Goal: Submit feedback/report problem: Submit feedback/report problem

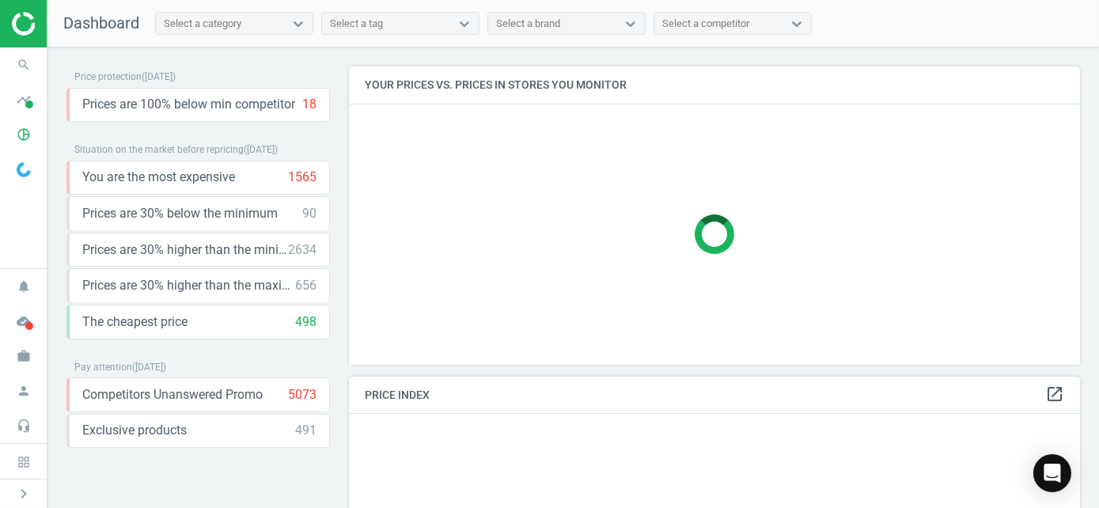
scroll to position [322, 744]
click at [16, 317] on icon "cloud_done" at bounding box center [24, 321] width 30 height 30
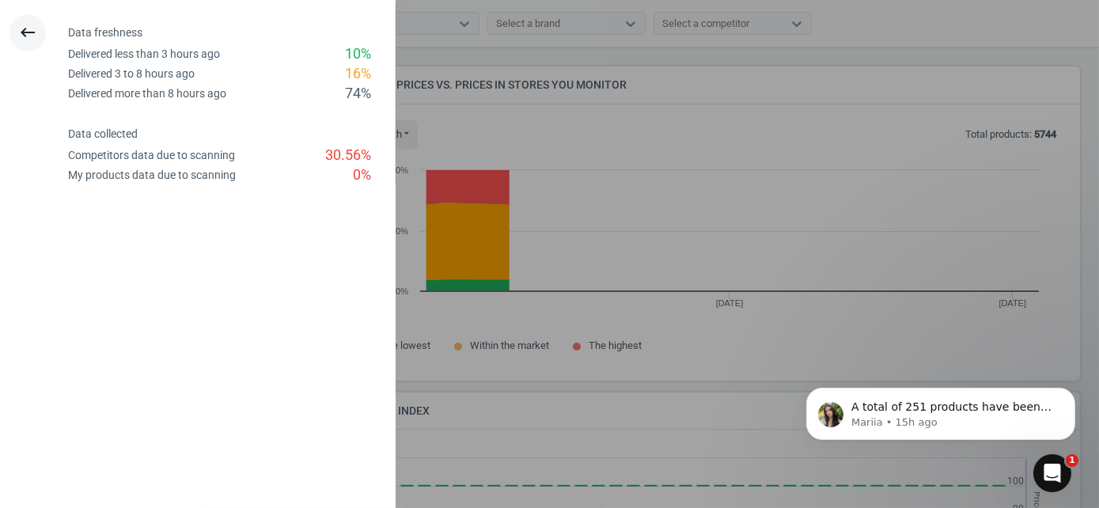
scroll to position [337, 744]
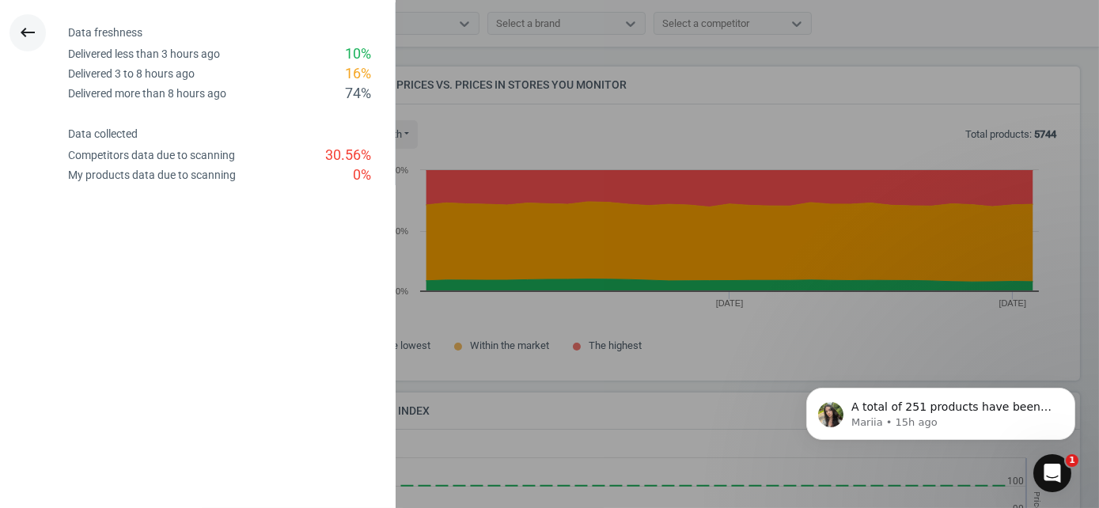
click at [25, 25] on icon "keyboard_backspace" at bounding box center [27, 32] width 19 height 19
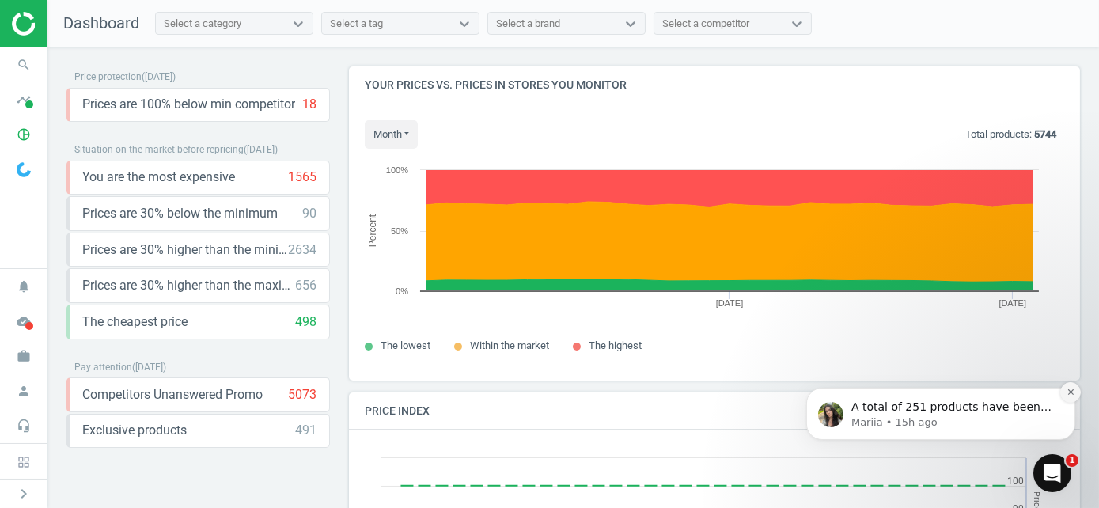
click at [1069, 385] on button "Dismiss notification" at bounding box center [1070, 391] width 21 height 21
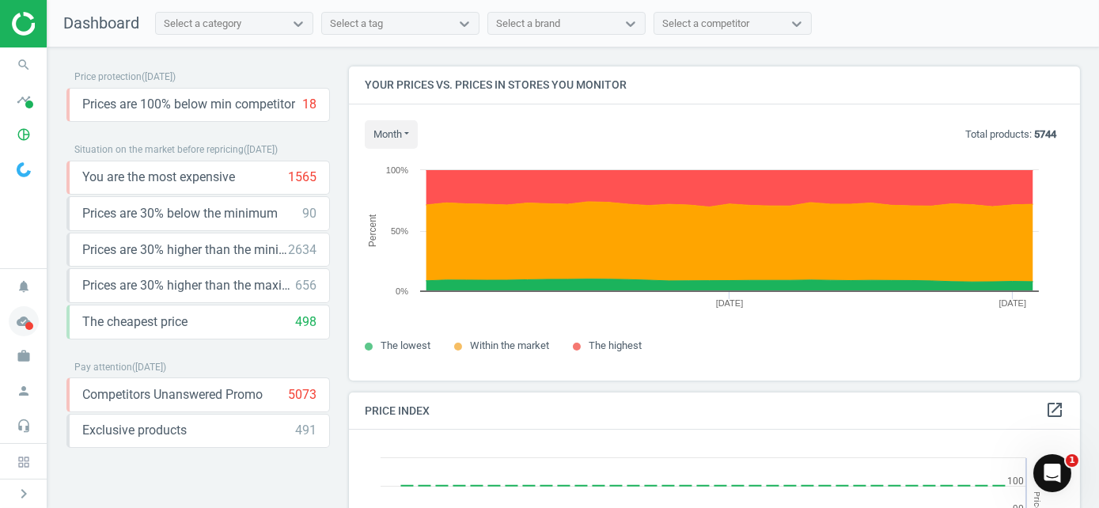
click at [17, 318] on icon "cloud_done" at bounding box center [24, 321] width 30 height 30
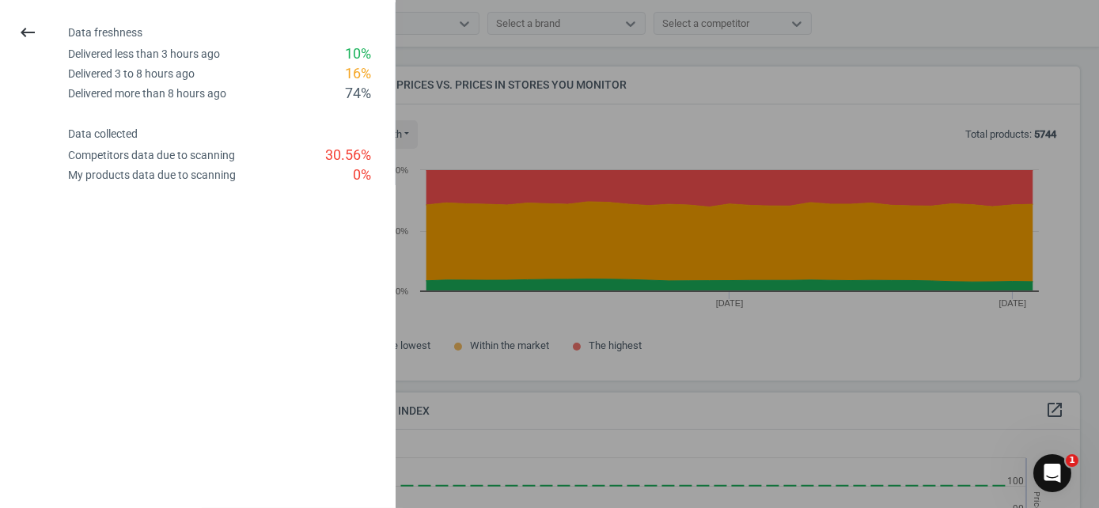
click at [632, 243] on div at bounding box center [549, 254] width 1099 height 508
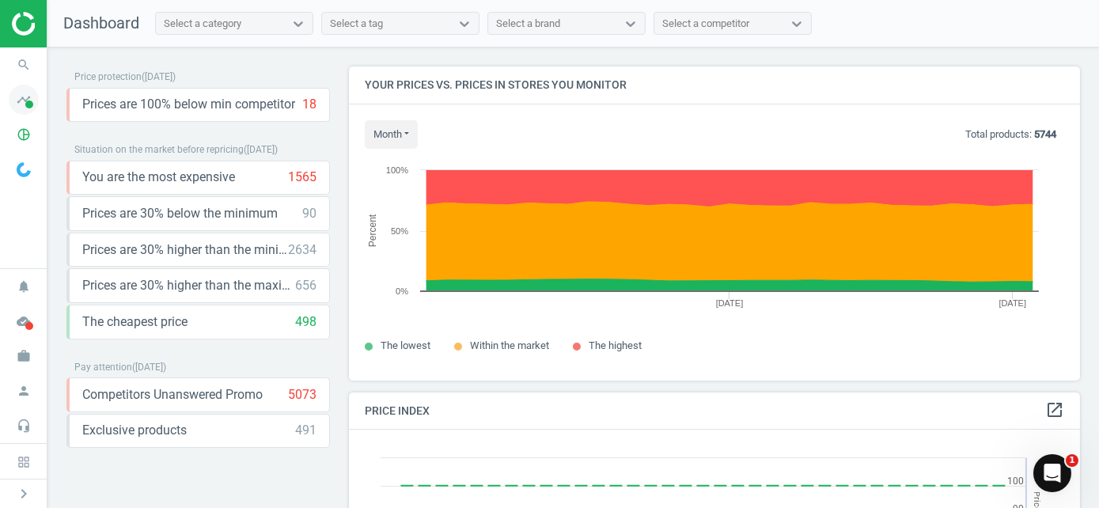
click at [22, 97] on icon "timeline" at bounding box center [24, 100] width 30 height 30
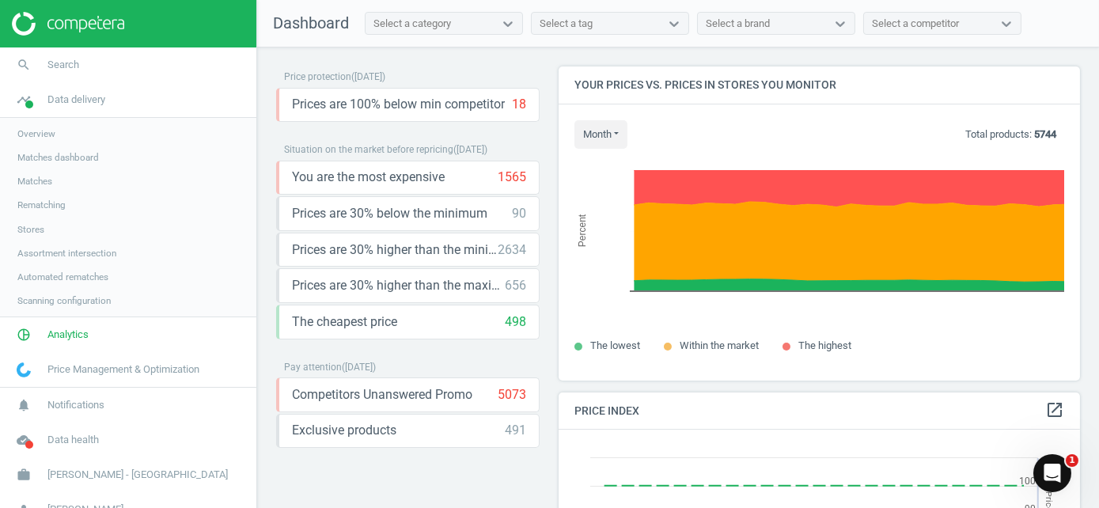
scroll to position [388, 533]
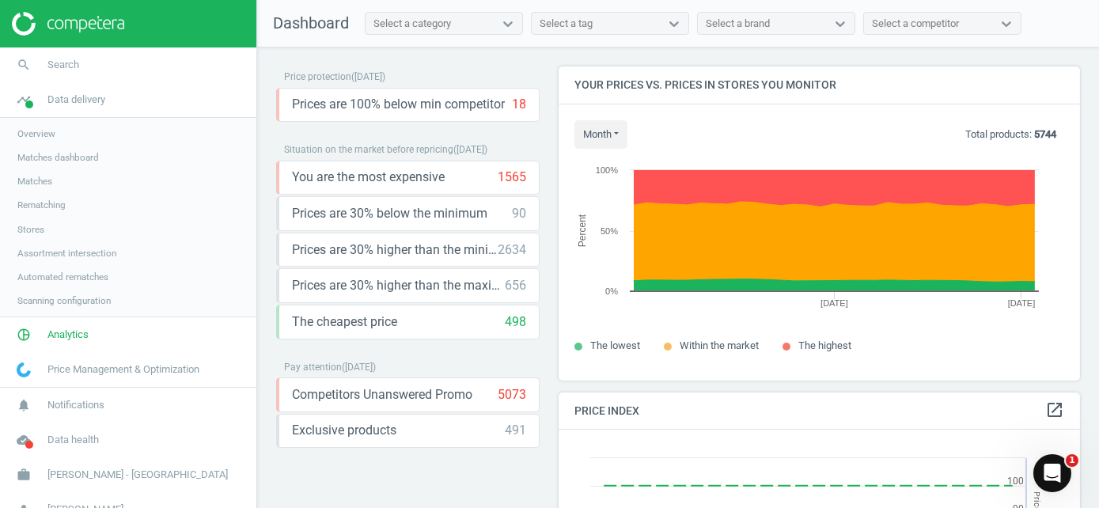
drag, startPoint x: 43, startPoint y: 185, endPoint x: 48, endPoint y: 195, distance: 11.0
click at [43, 185] on span "Matches" at bounding box center [34, 181] width 35 height 13
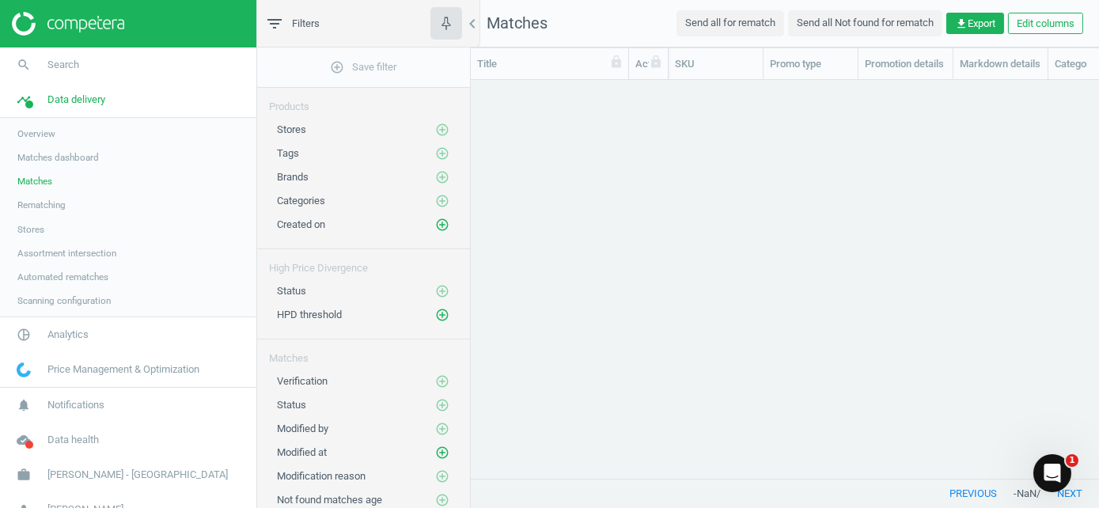
scroll to position [13, 13]
click at [36, 231] on span "Stores" at bounding box center [30, 229] width 27 height 13
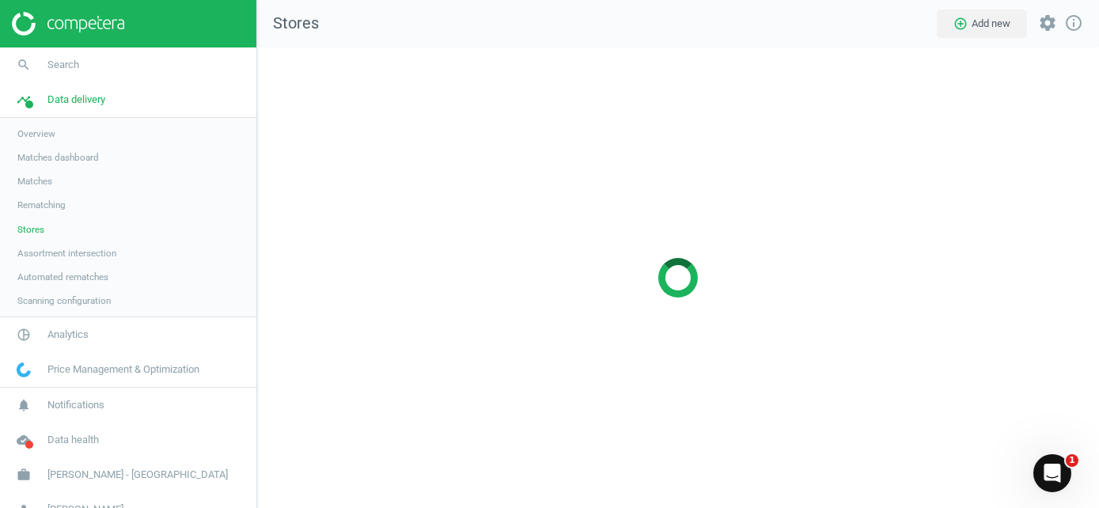
scroll to position [485, 867]
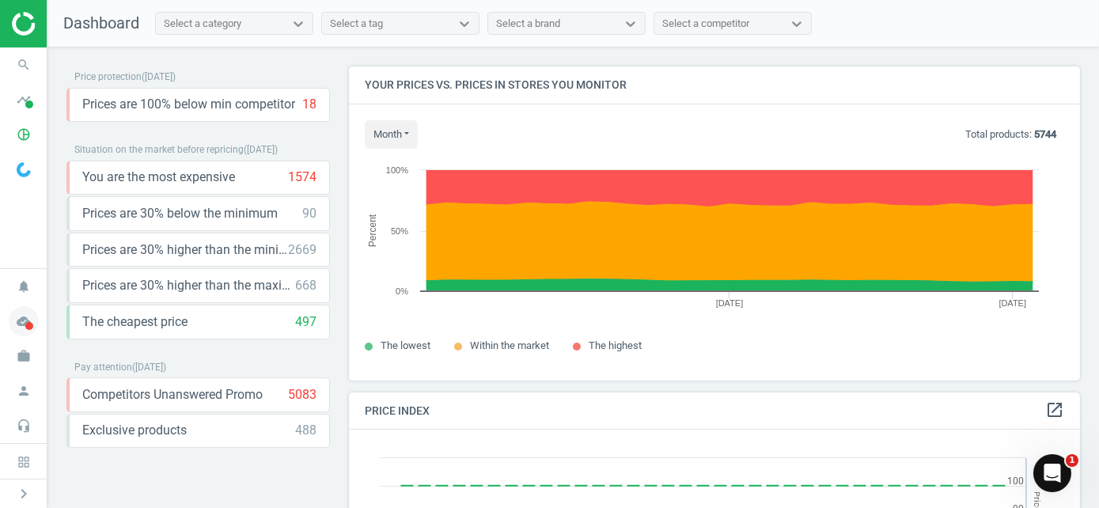
click at [40, 321] on span "cloud_done" at bounding box center [23, 321] width 47 height 35
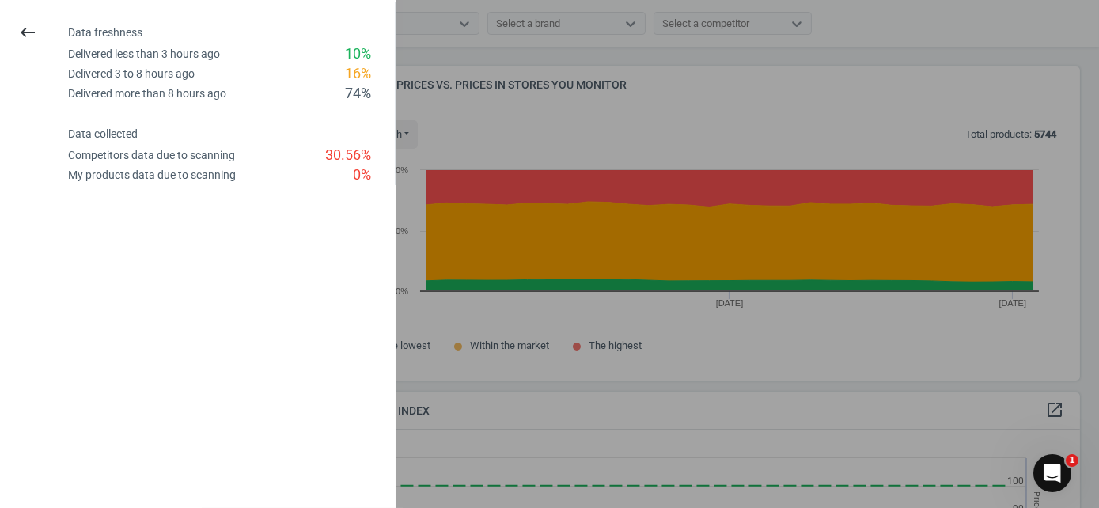
click at [592, 185] on div at bounding box center [549, 254] width 1099 height 508
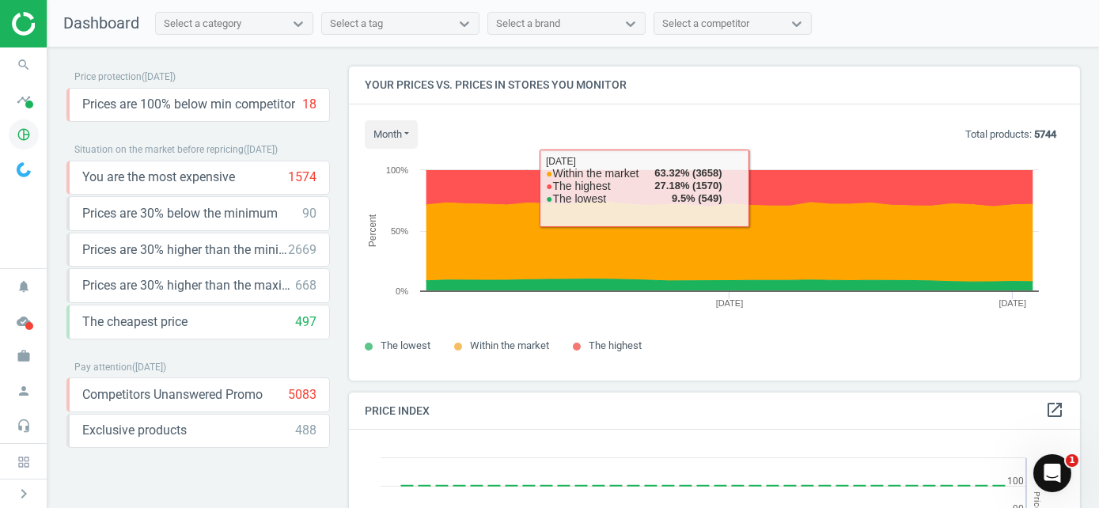
click at [17, 135] on icon "pie_chart_outlined" at bounding box center [24, 135] width 30 height 30
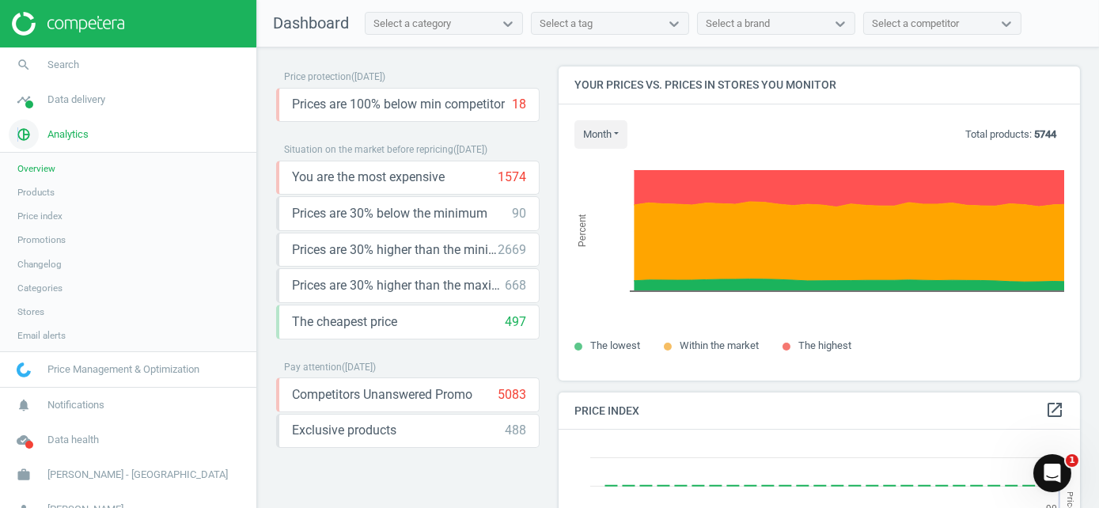
scroll to position [388, 533]
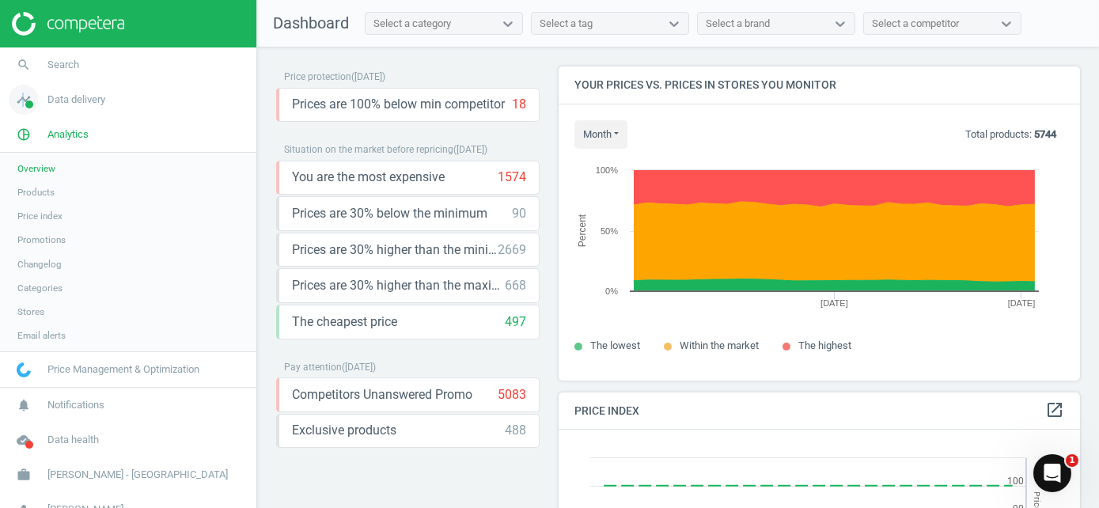
drag, startPoint x: 21, startPoint y: 135, endPoint x: 23, endPoint y: 108, distance: 27.0
click at [23, 108] on icon "timeline" at bounding box center [24, 100] width 30 height 30
drag, startPoint x: 23, startPoint y: 108, endPoint x: 122, endPoint y: 228, distance: 155.7
click at [122, 228] on link "Stores" at bounding box center [128, 230] width 256 height 24
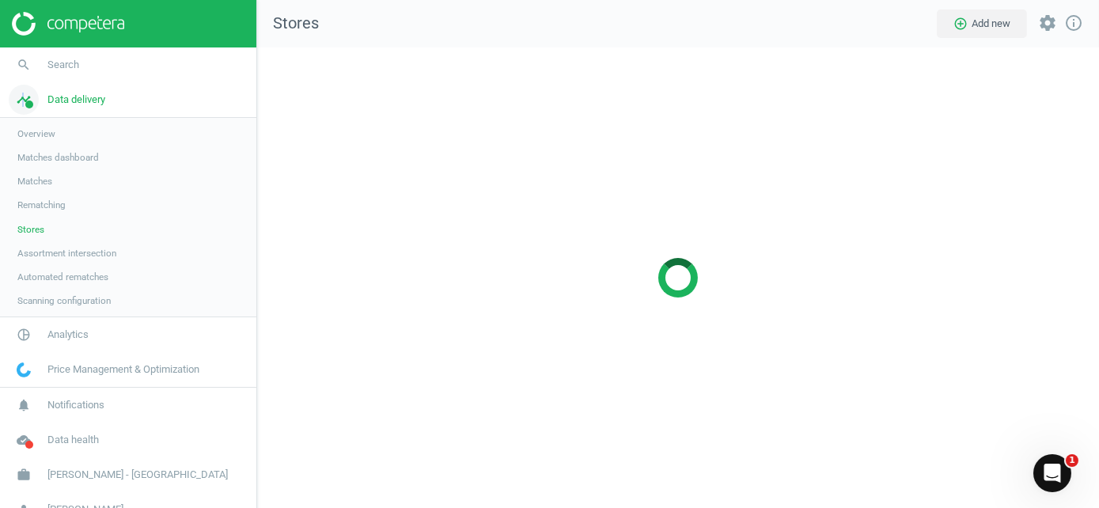
scroll to position [485, 867]
click at [28, 228] on span "Stores" at bounding box center [30, 229] width 27 height 13
click at [32, 25] on img at bounding box center [68, 24] width 112 height 24
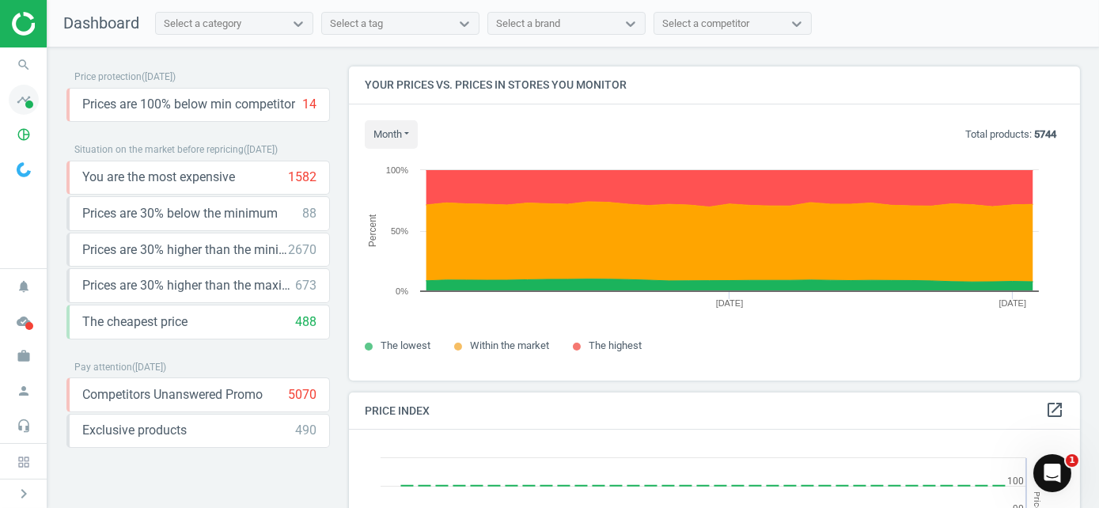
click at [39, 104] on span "timeline" at bounding box center [23, 99] width 47 height 35
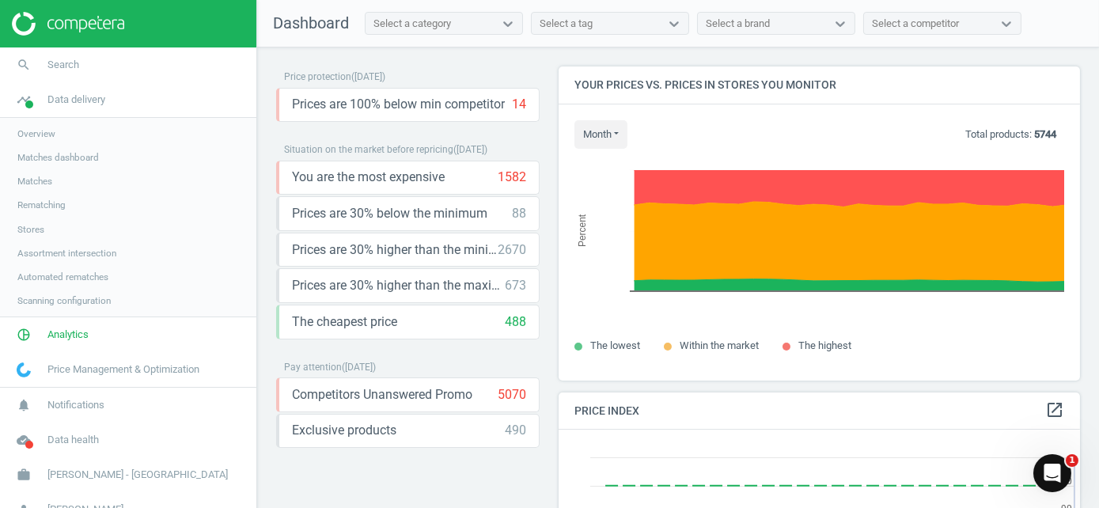
scroll to position [388, 533]
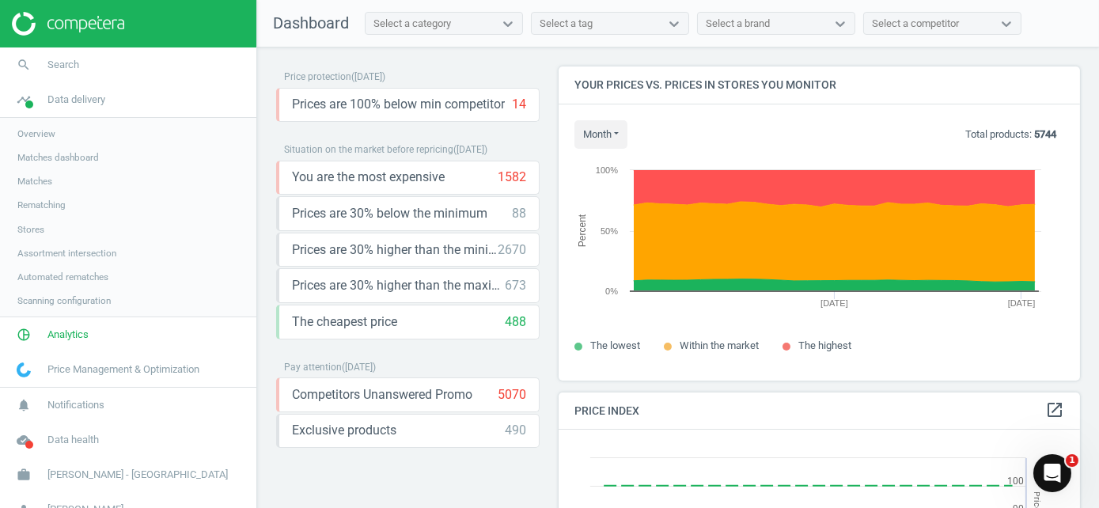
click at [35, 184] on span "Matches" at bounding box center [34, 181] width 35 height 13
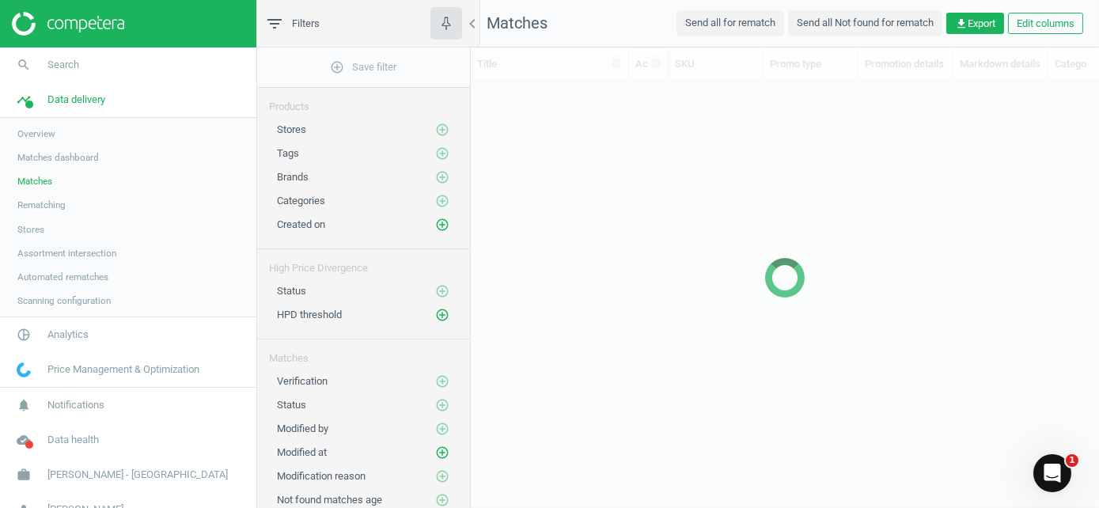
scroll to position [13, 13]
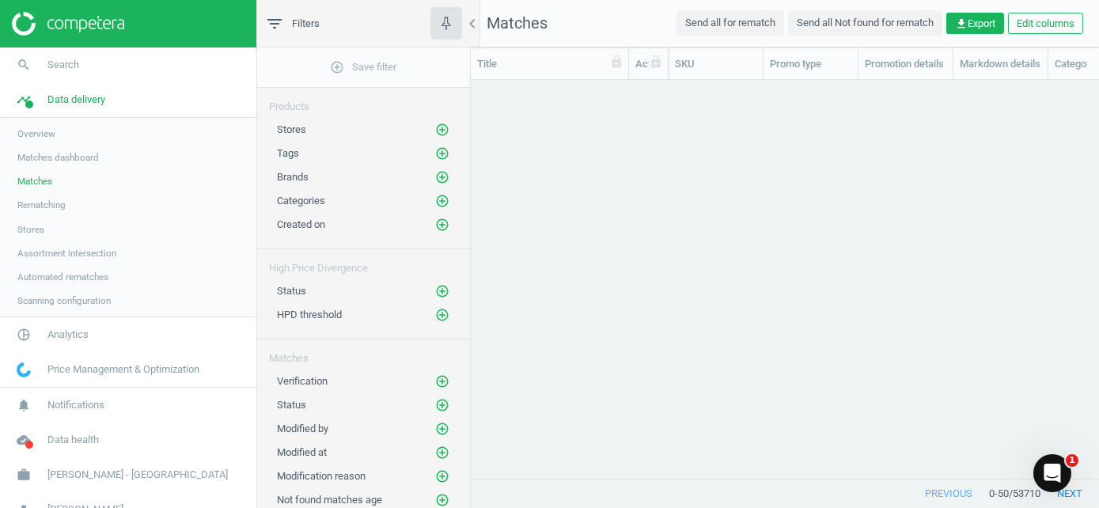
click at [33, 226] on span "Stores" at bounding box center [30, 229] width 27 height 13
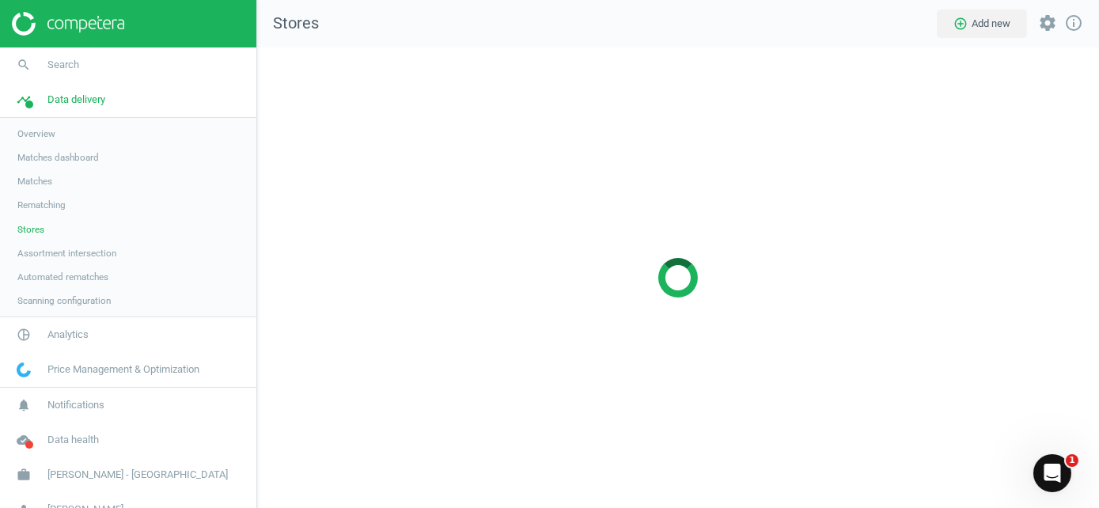
scroll to position [485, 867]
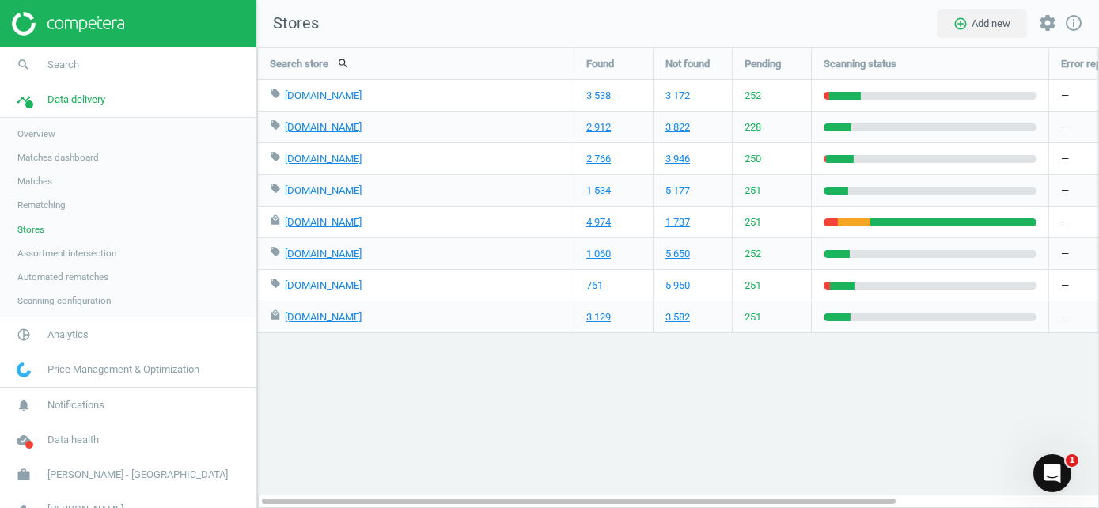
click at [318, 412] on div "Search store search Found Not found Pending Scanning status Error report: statu…" at bounding box center [678, 277] width 842 height 461
click at [283, 381] on div "Search store search Found Not found Pending Scanning status Error report: statu…" at bounding box center [678, 277] width 842 height 461
click at [27, 337] on icon "pie_chart_outlined" at bounding box center [24, 335] width 30 height 30
click at [632, 415] on div "Search store search Found Not found Pending Scanning status Error report: statu…" at bounding box center [678, 277] width 842 height 461
click at [30, 437] on icon "cloud_done" at bounding box center [24, 440] width 30 height 30
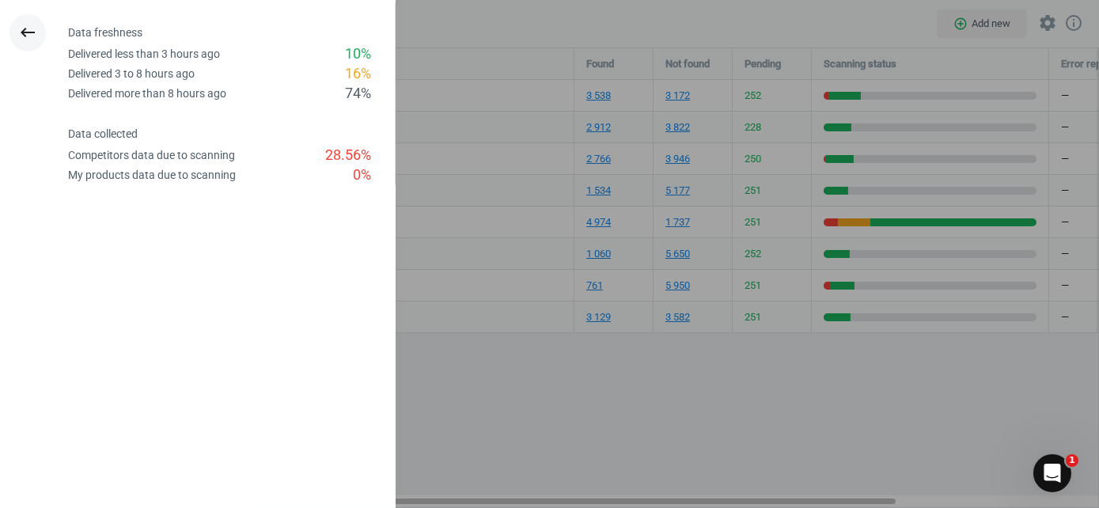
click at [36, 26] on icon "keyboard_backspace" at bounding box center [27, 32] width 19 height 19
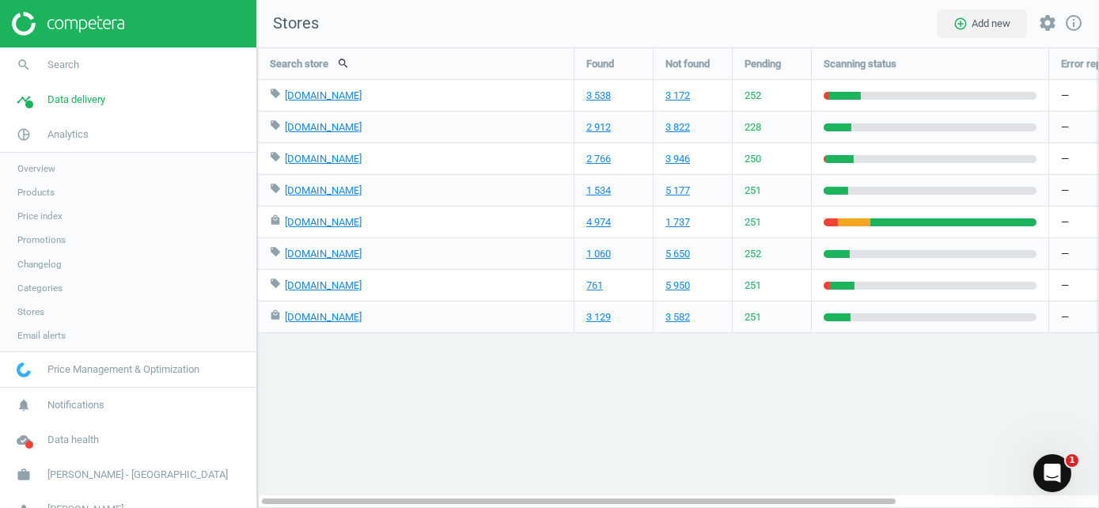
click at [1046, 484] on div "Open Intercom Messenger" at bounding box center [1052, 472] width 52 height 52
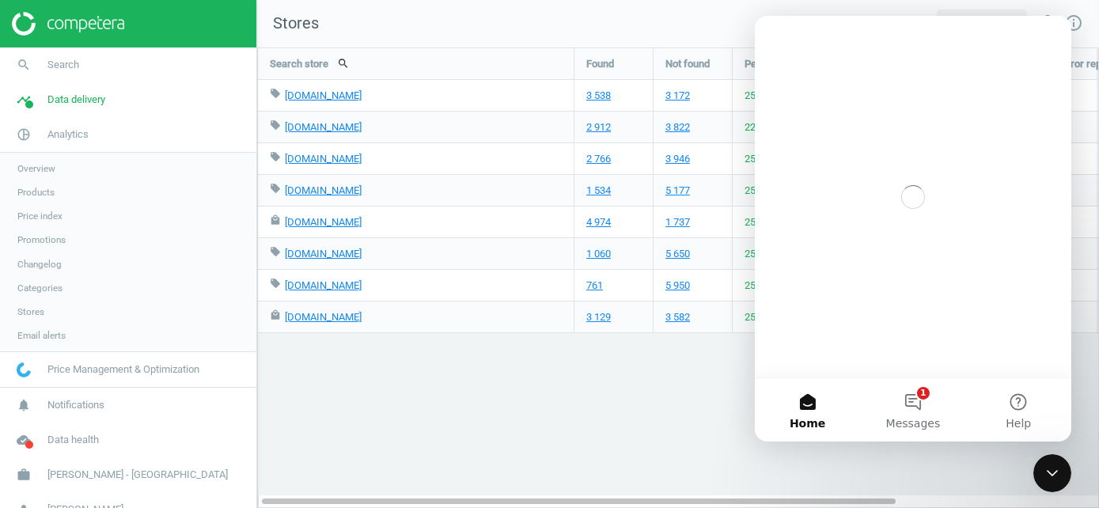
scroll to position [0, 0]
click at [924, 407] on button "1 Messages" at bounding box center [911, 409] width 105 height 63
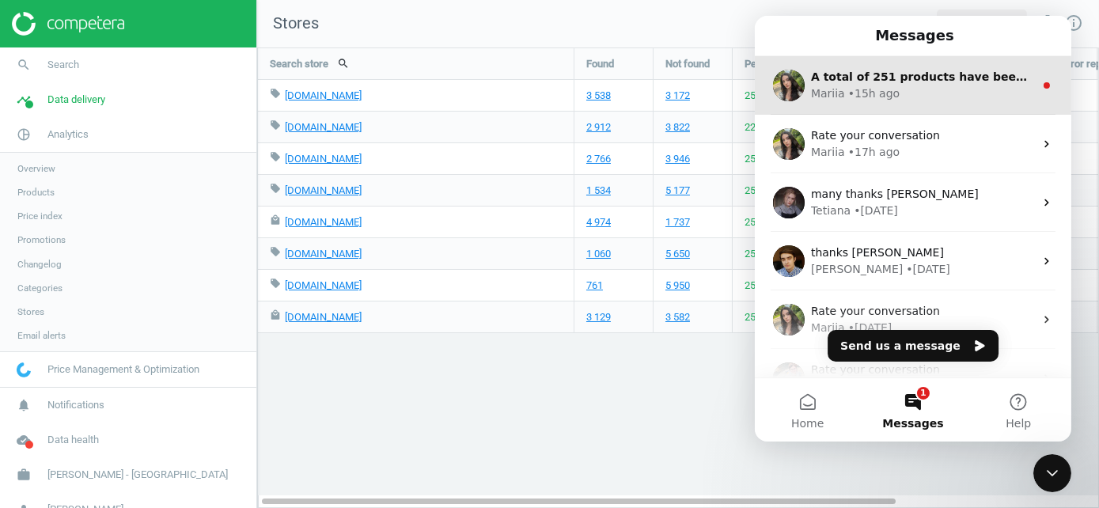
click at [869, 86] on div "• 15h ago" at bounding box center [873, 93] width 51 height 17
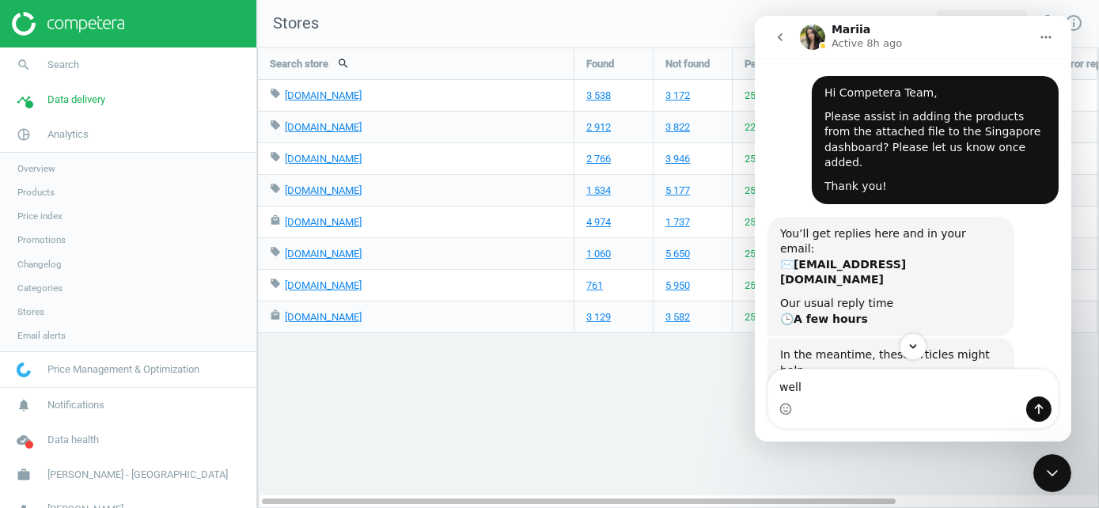
scroll to position [661, 0]
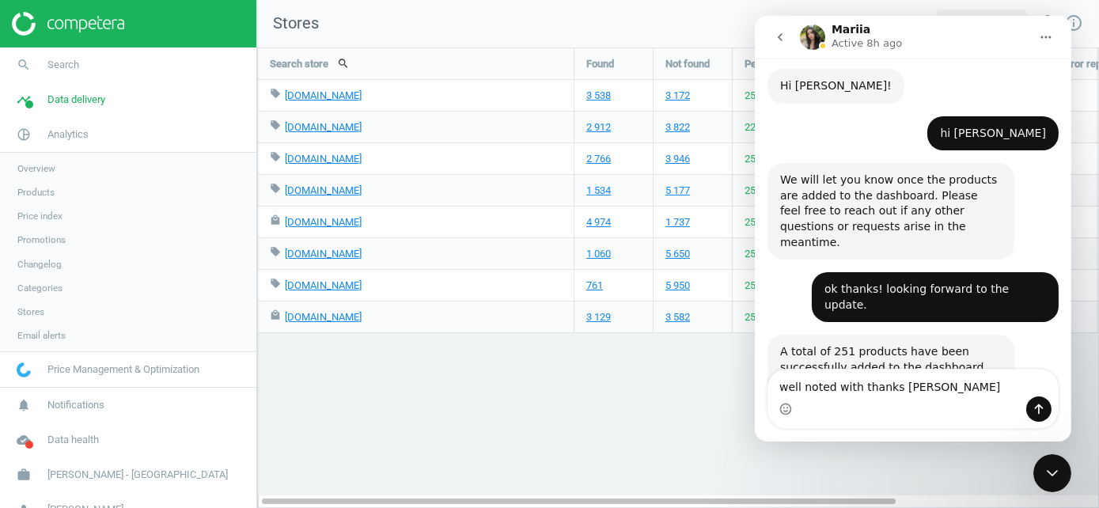
type textarea "well noted with thanks mariia"
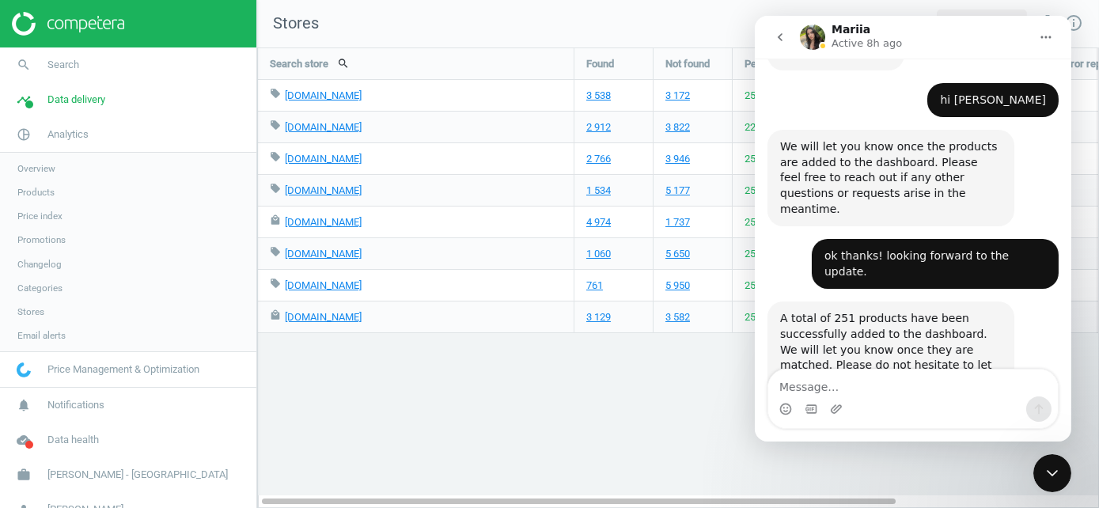
scroll to position [751, 0]
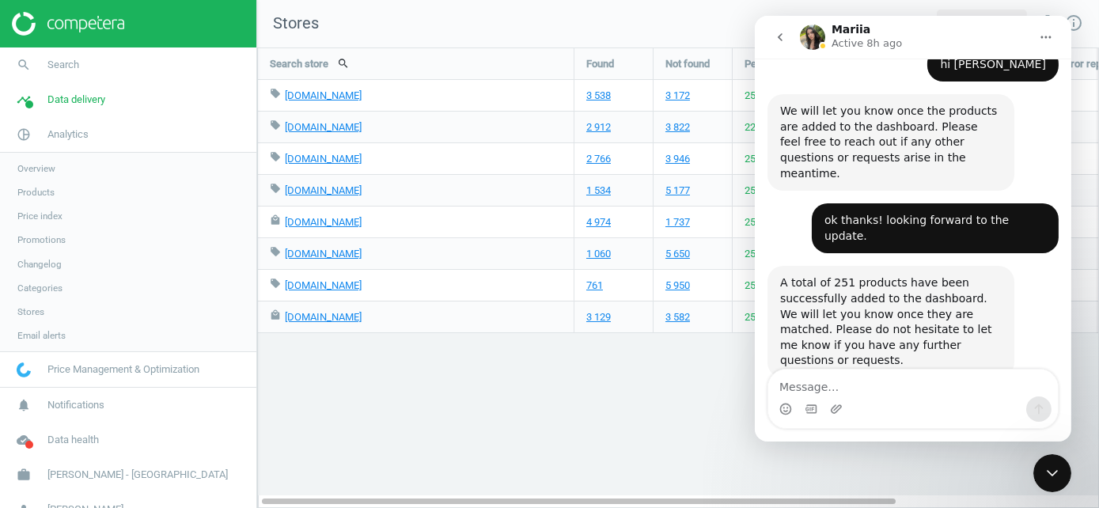
click at [776, 40] on icon "go back" at bounding box center [779, 37] width 13 height 13
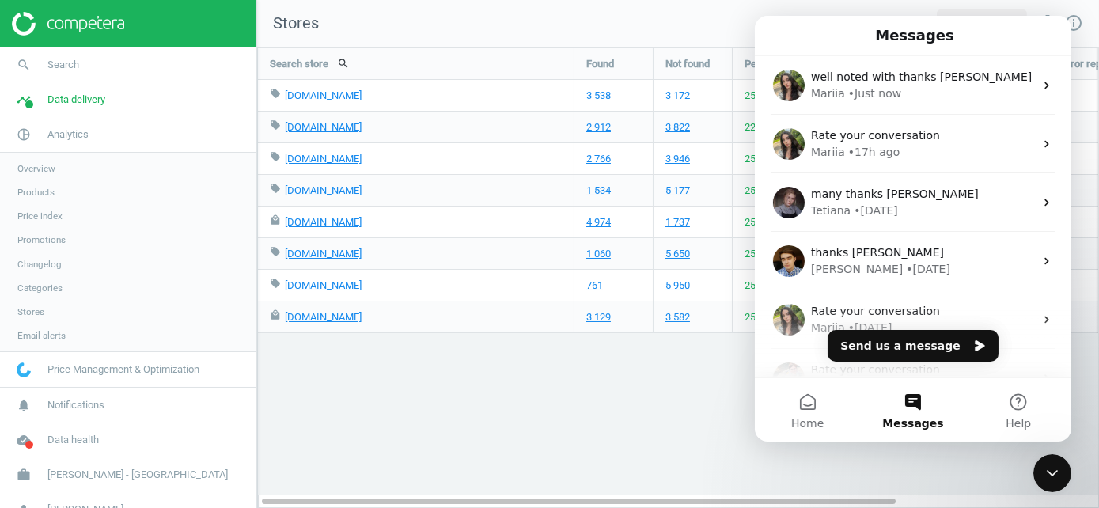
scroll to position [0, 0]
click at [887, 336] on button "Send us a message" at bounding box center [912, 346] width 171 height 32
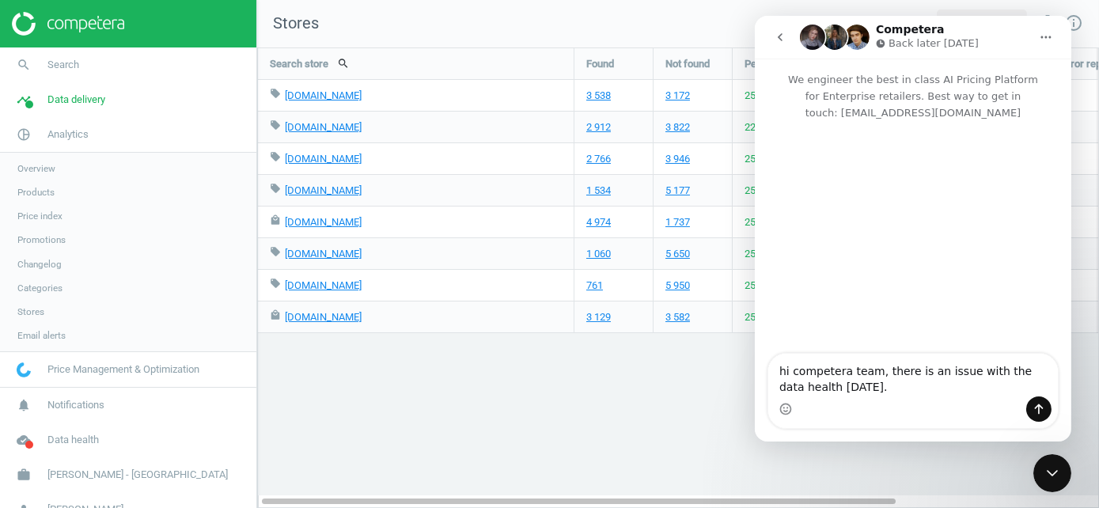
type textarea "hi competera team, there is an issue with the data health today."
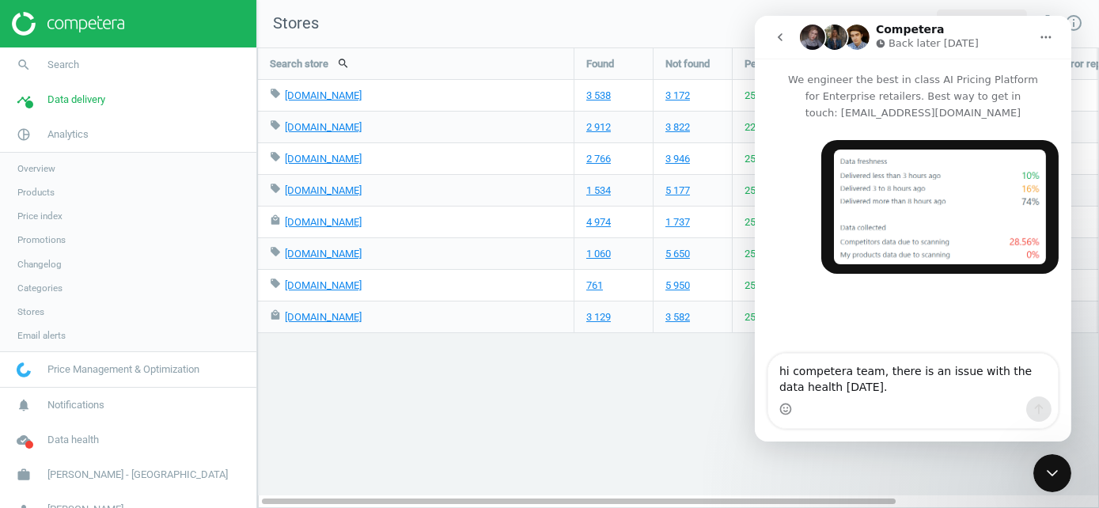
click at [947, 371] on textarea "hi competera team, there is an issue with the data health today." at bounding box center [913, 375] width 290 height 43
click at [934, 388] on textarea "hi competera team, there is an issue with the data health today." at bounding box center [913, 375] width 290 height 43
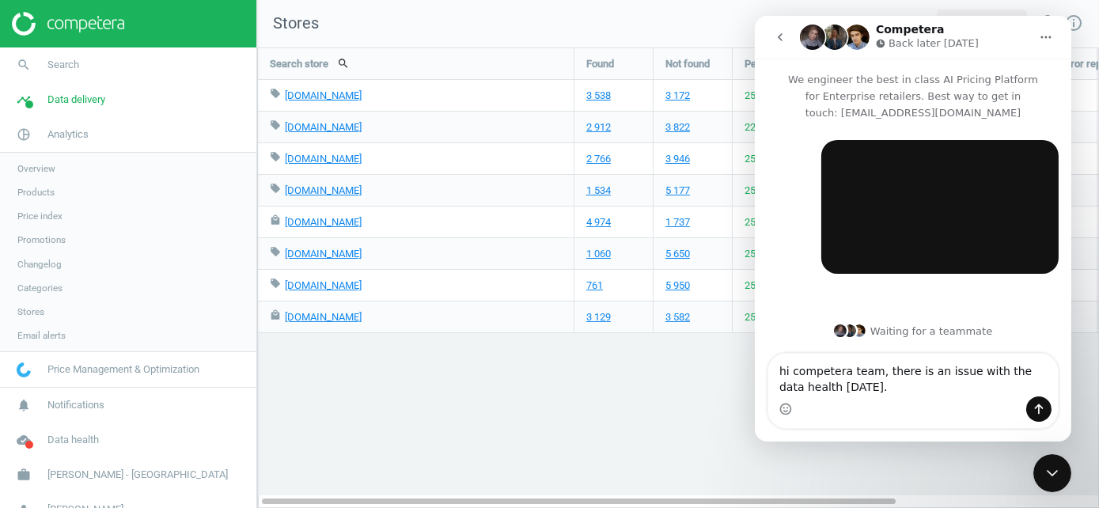
drag, startPoint x: 928, startPoint y: 372, endPoint x: 1003, endPoint y: 375, distance: 74.5
click at [1020, 371] on textarea "hi competera team, there is an issue with the data health today." at bounding box center [913, 375] width 290 height 43
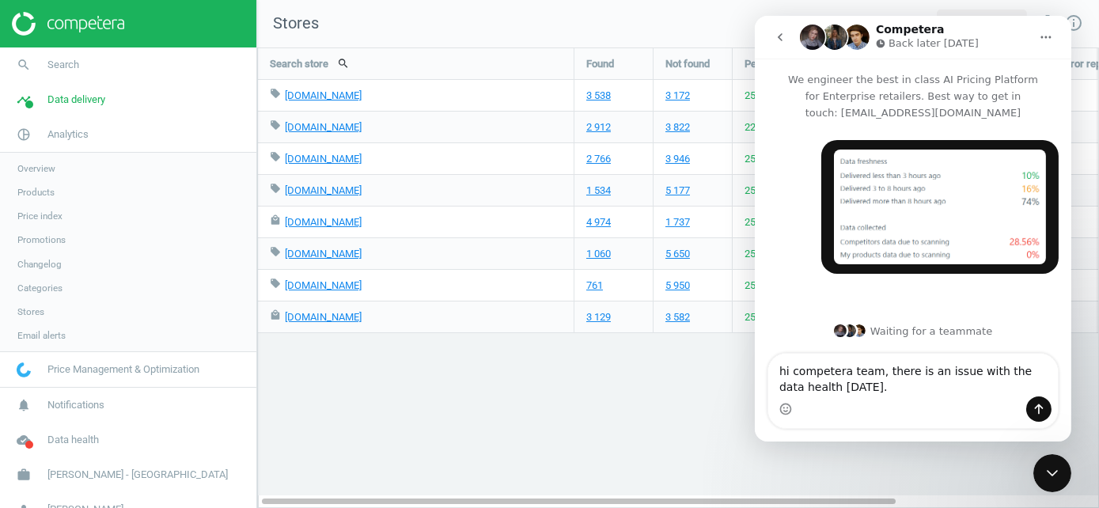
drag, startPoint x: 1026, startPoint y: 371, endPoint x: 960, endPoint y: 385, distance: 67.0
click at [928, 374] on textarea "hi competera team, there is an issue with the data health today." at bounding box center [913, 375] width 290 height 43
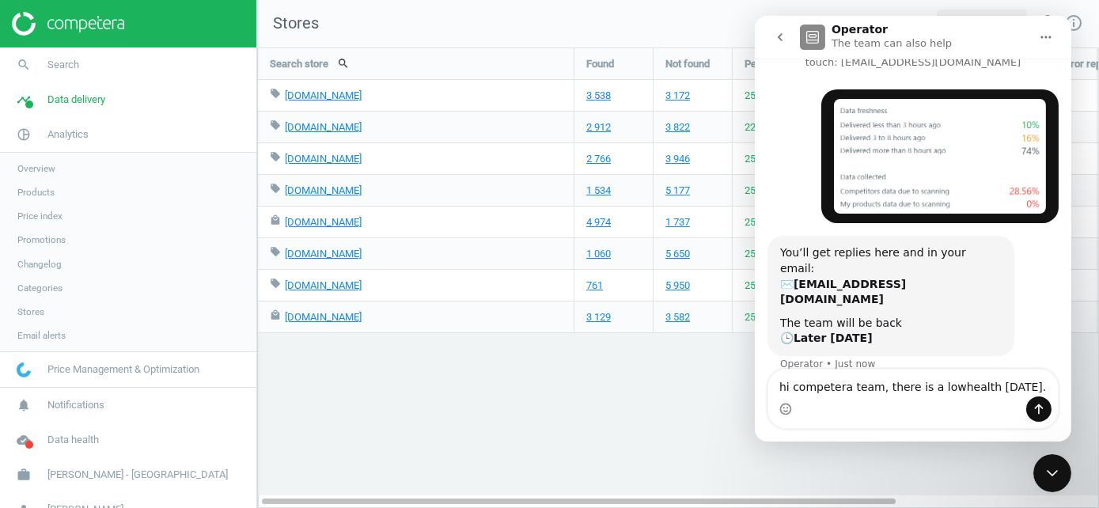
scroll to position [70, 0]
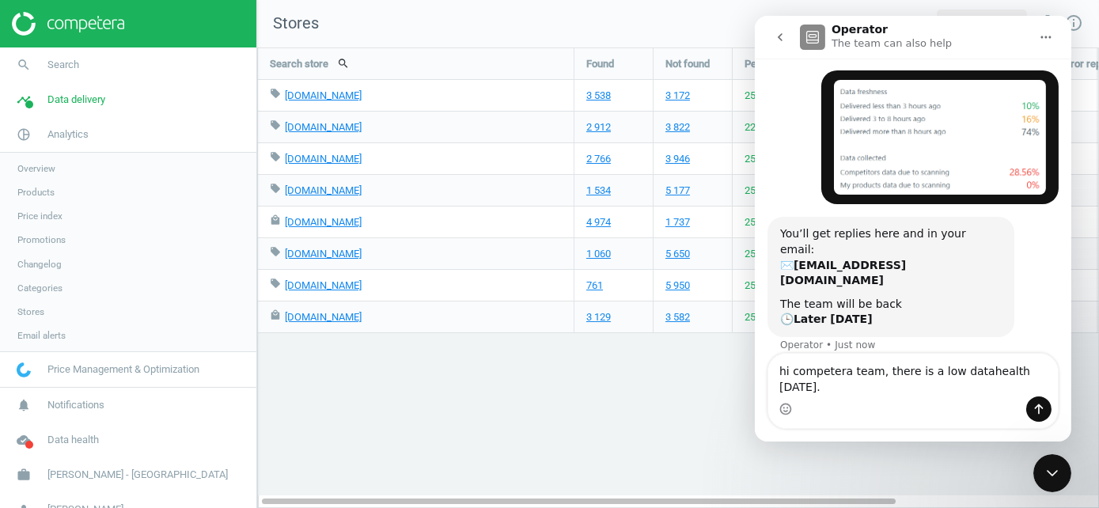
type textarea "hi competera team, there is a low data health today."
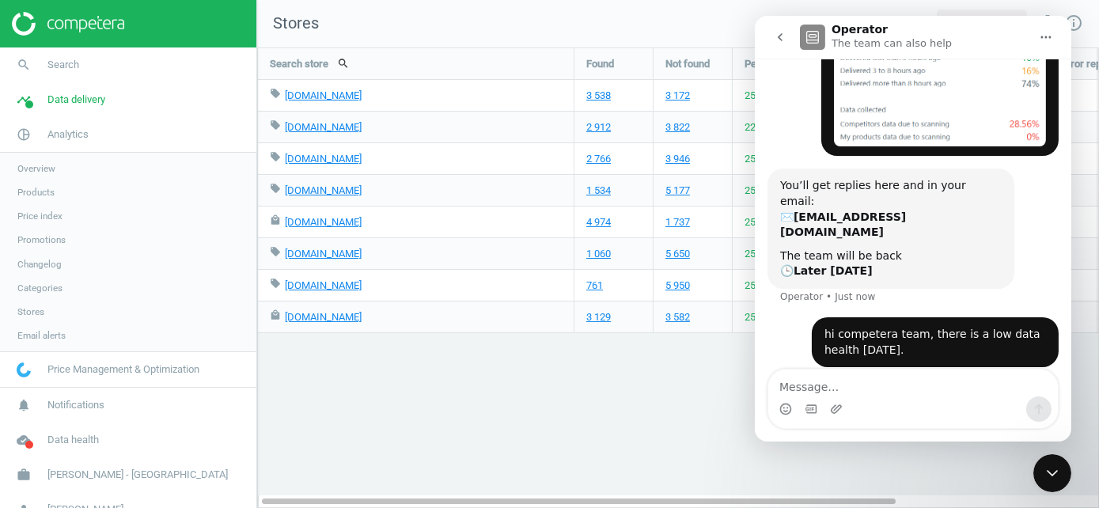
scroll to position [132, 0]
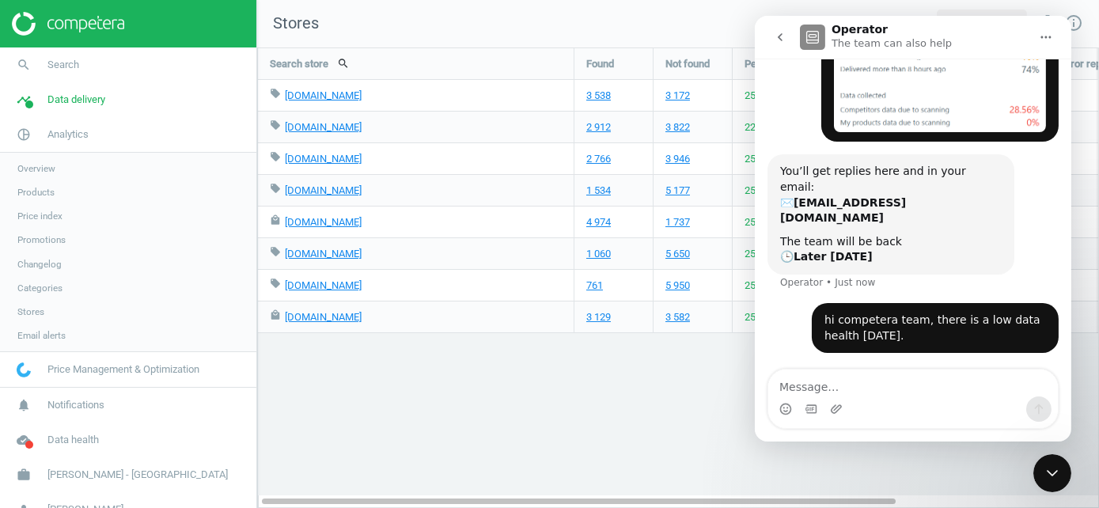
click at [501, 436] on div "Search store search Found Not found Pending Scanning status Error report: statu…" at bounding box center [678, 277] width 842 height 461
click at [1051, 476] on icon "Close Intercom Messenger" at bounding box center [1051, 472] width 19 height 19
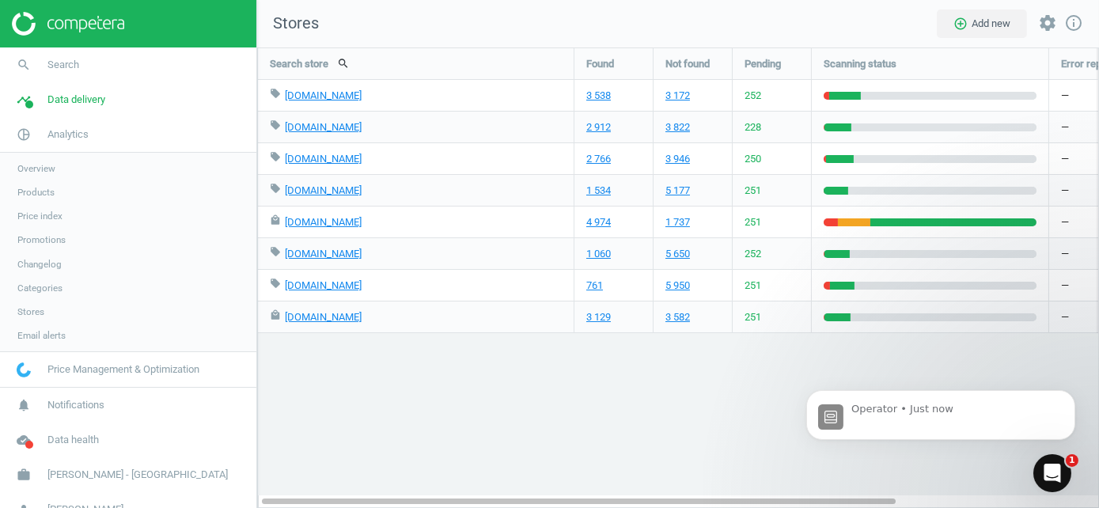
scroll to position [347, 0]
click at [1004, 391] on div "Operator • Just now" at bounding box center [940, 414] width 269 height 50
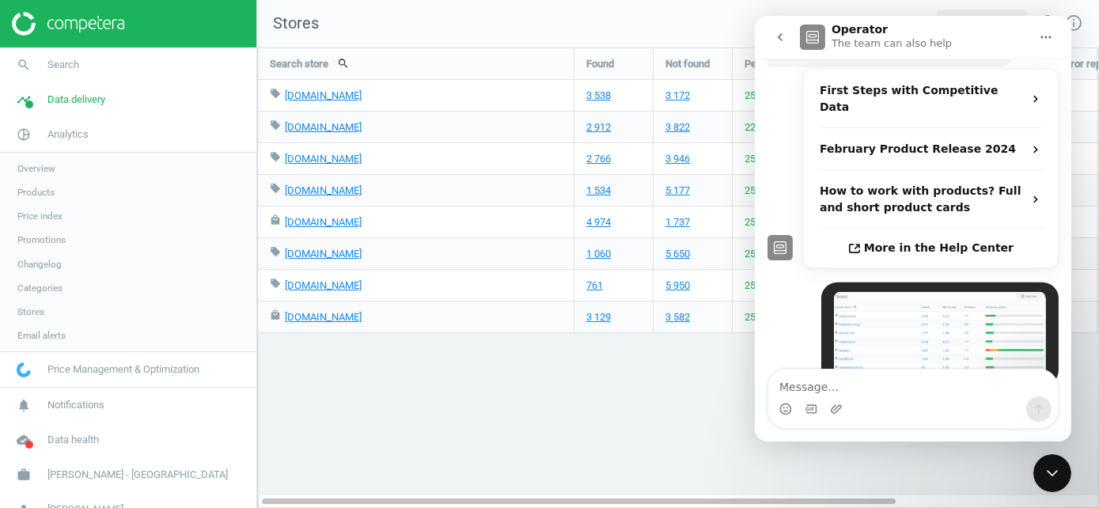
scroll to position [464, 0]
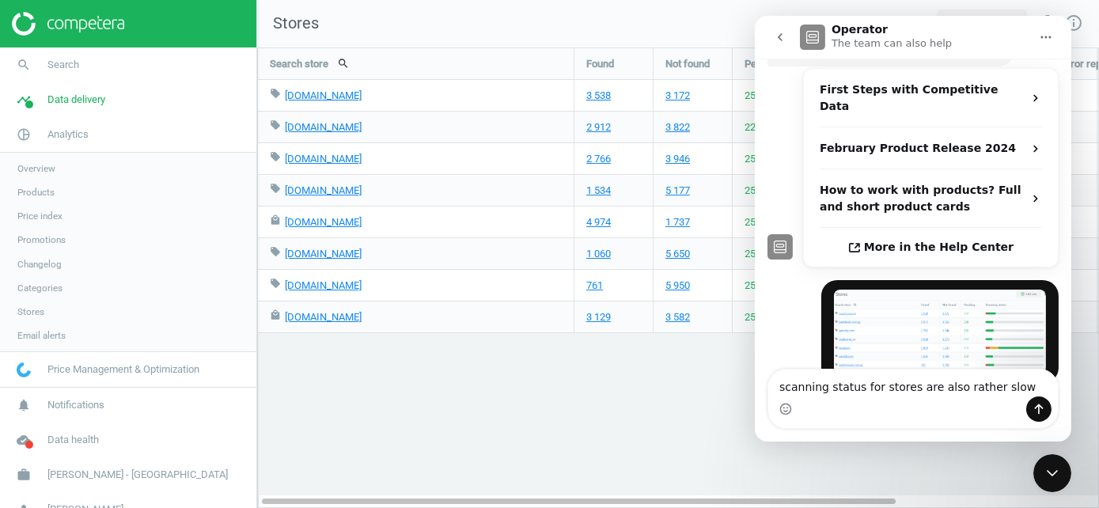
type textarea "scanning status for stores are also rather slow."
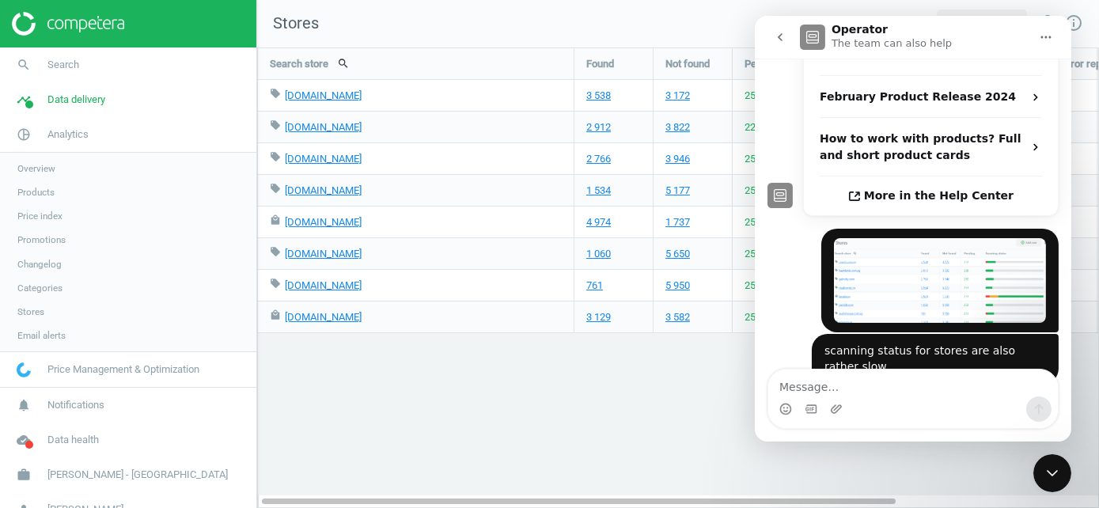
scroll to position [515, 0]
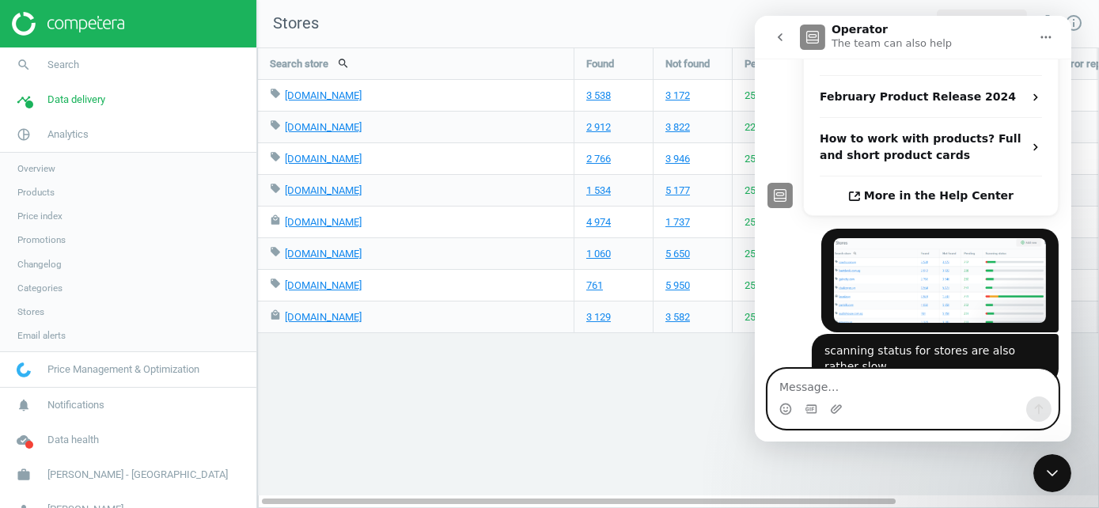
click at [889, 379] on textarea "Message…" at bounding box center [913, 383] width 290 height 27
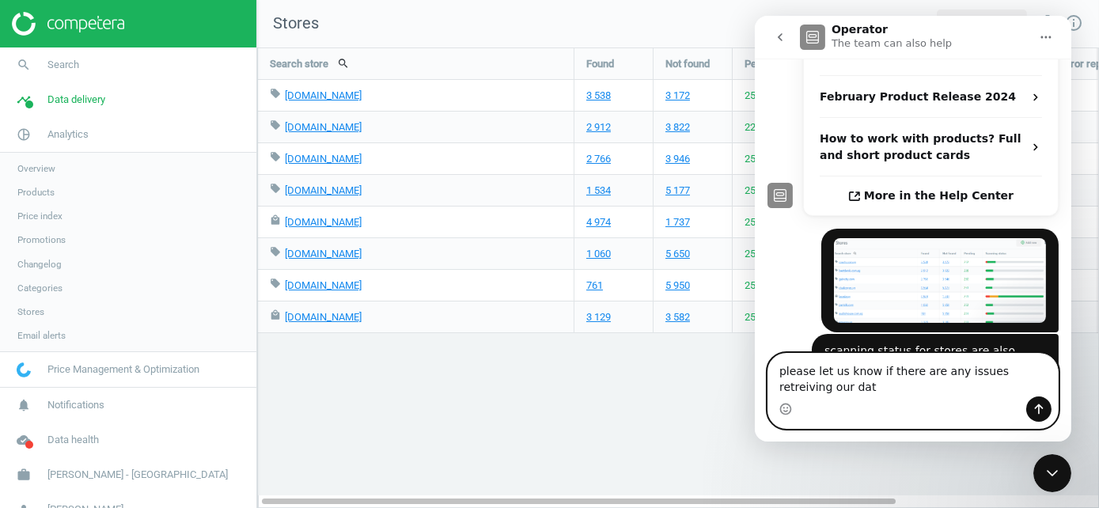
scroll to position [532, 0]
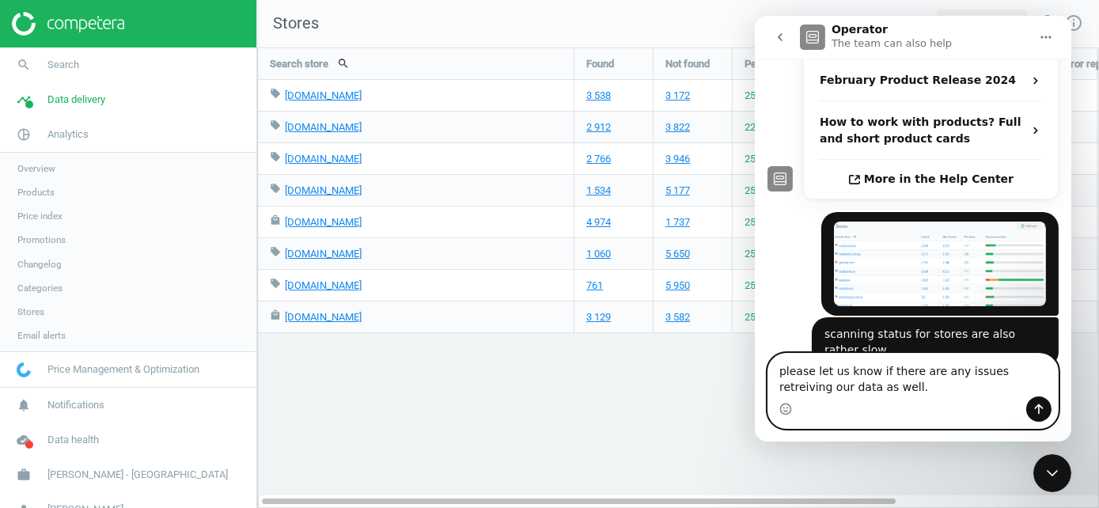
click at [1015, 381] on textarea "please let us know if there are any issues retreiving our data as well." at bounding box center [913, 375] width 290 height 43
click at [1011, 368] on textarea "please let us know if there are any issues retreiving our data as well." at bounding box center [913, 375] width 290 height 43
paste textarea "ieving"
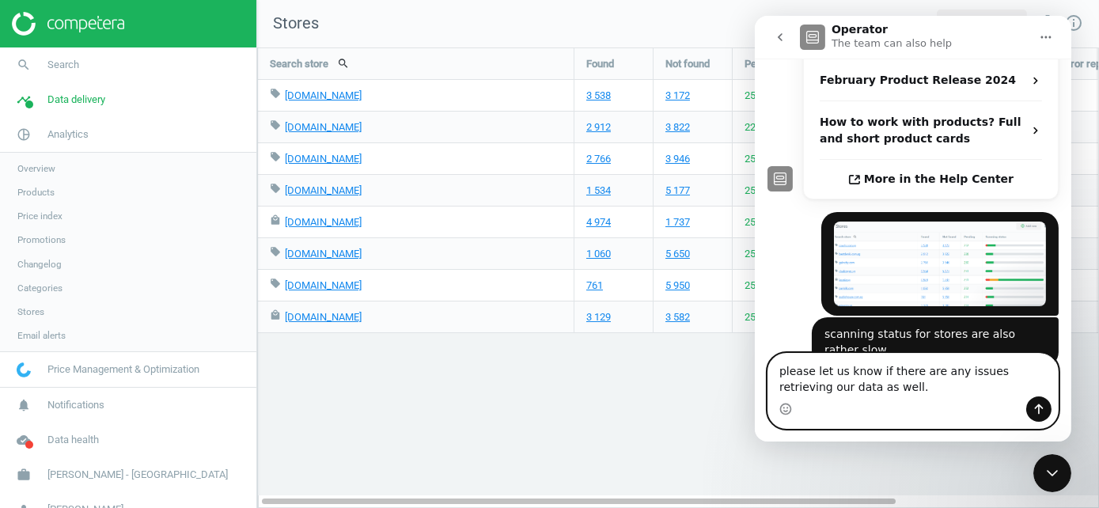
type textarea "please let us know if there are any issues retrieving our data as well."
click at [1042, 415] on icon "Send a message…" at bounding box center [1038, 409] width 13 height 13
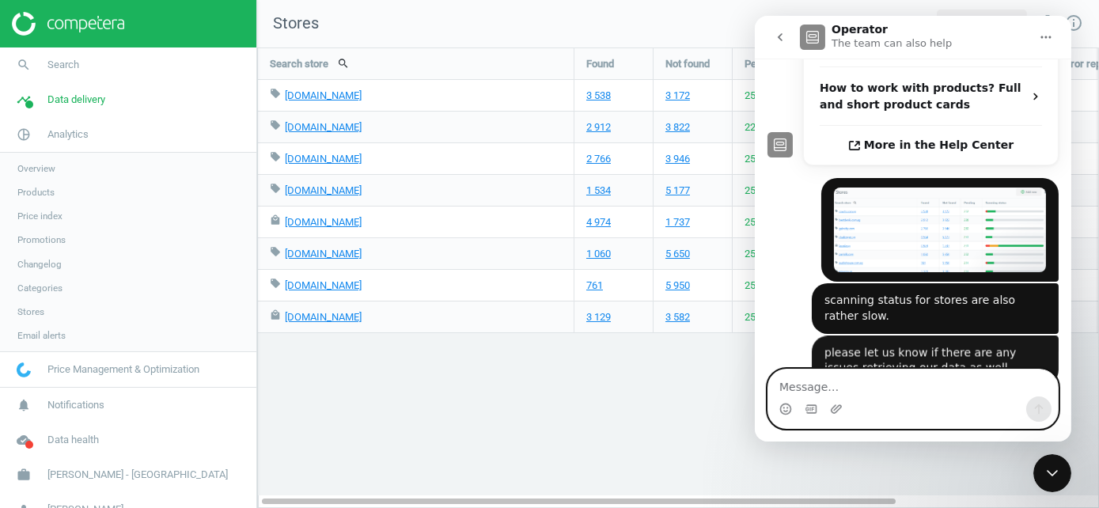
scroll to position [567, 0]
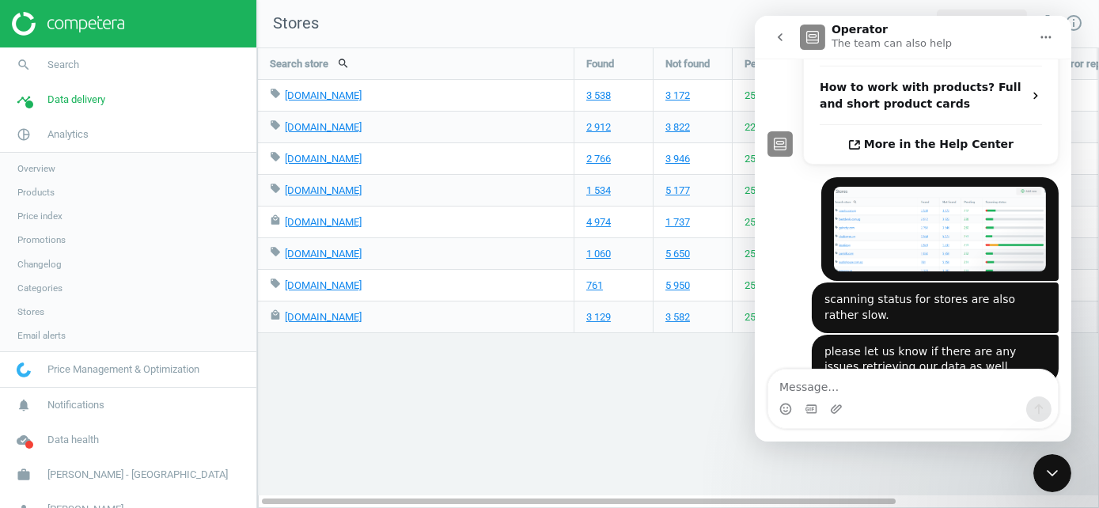
click at [76, 22] on img at bounding box center [68, 24] width 112 height 24
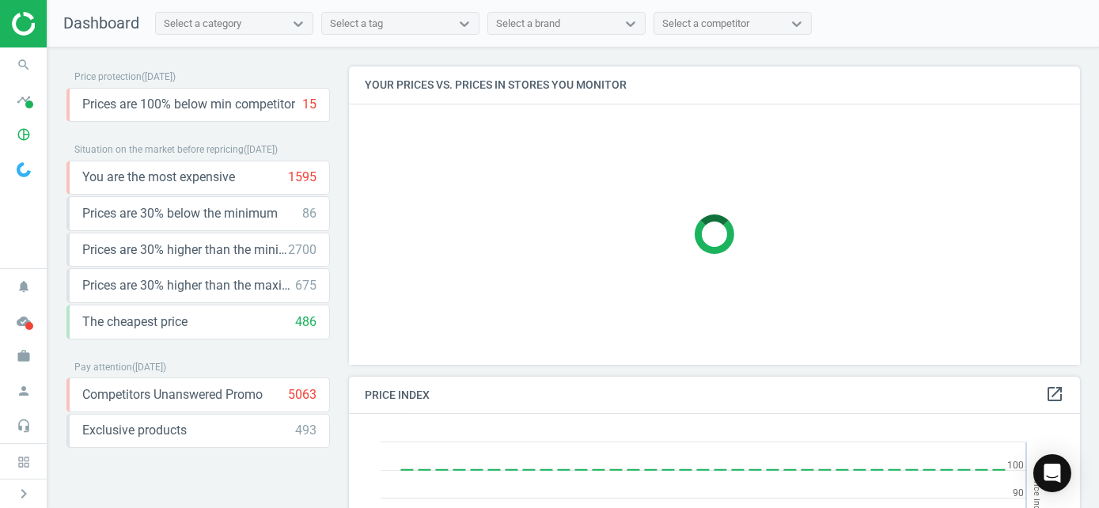
scroll to position [388, 744]
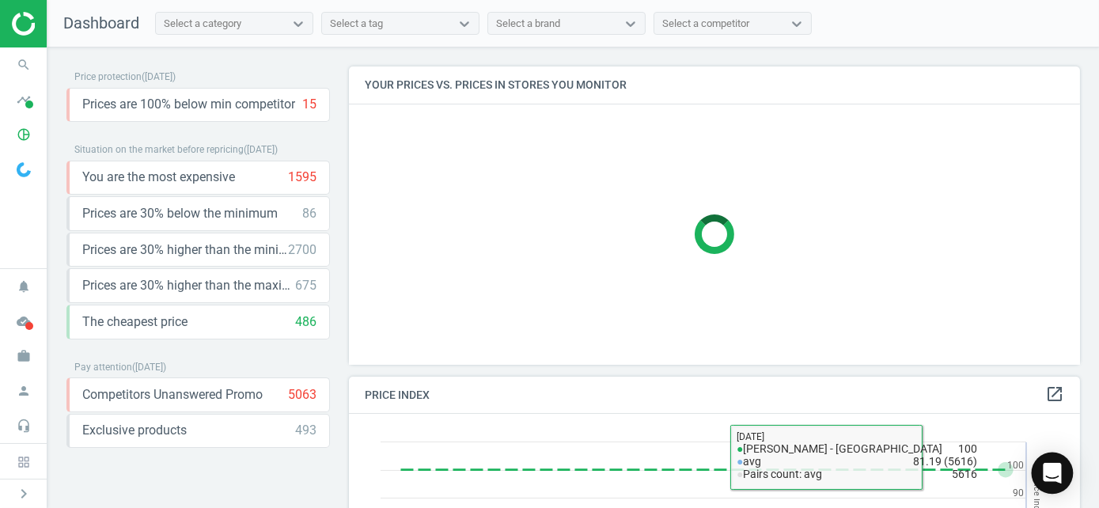
click at [1049, 473] on icon "Open Intercom Messenger" at bounding box center [1052, 473] width 18 height 21
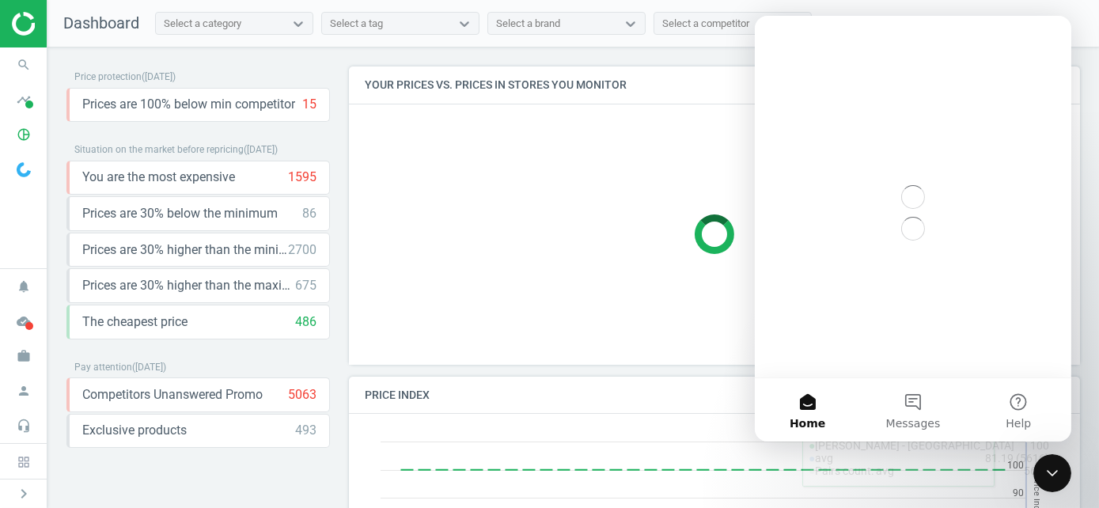
scroll to position [0, 0]
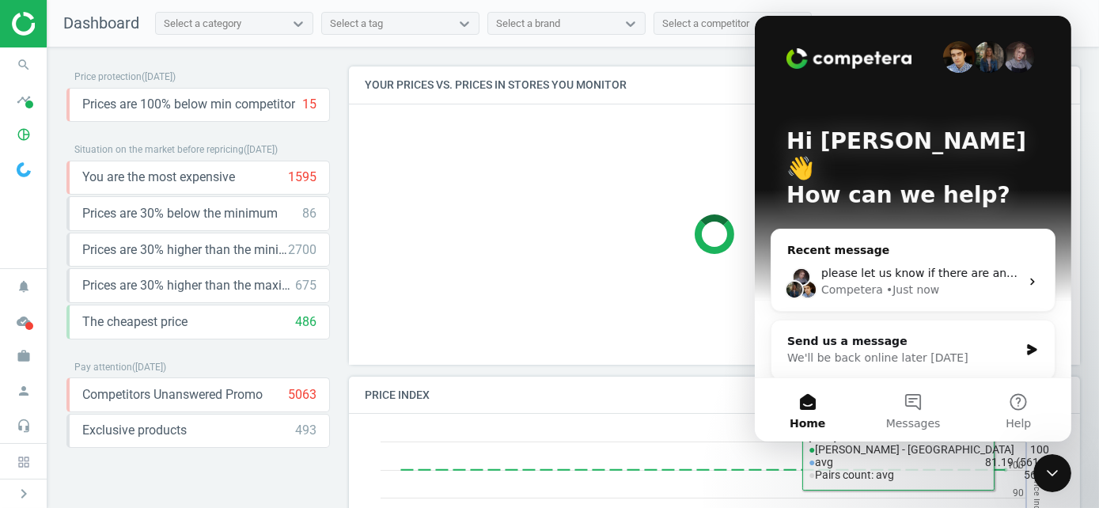
click at [938, 282] on div "Competera • Just now" at bounding box center [920, 290] width 199 height 17
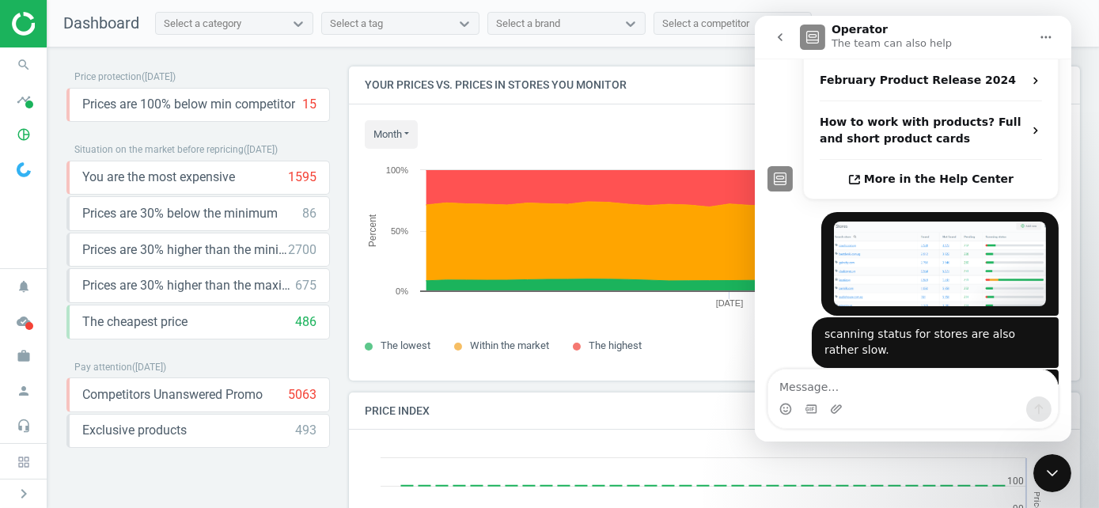
scroll to position [567, 0]
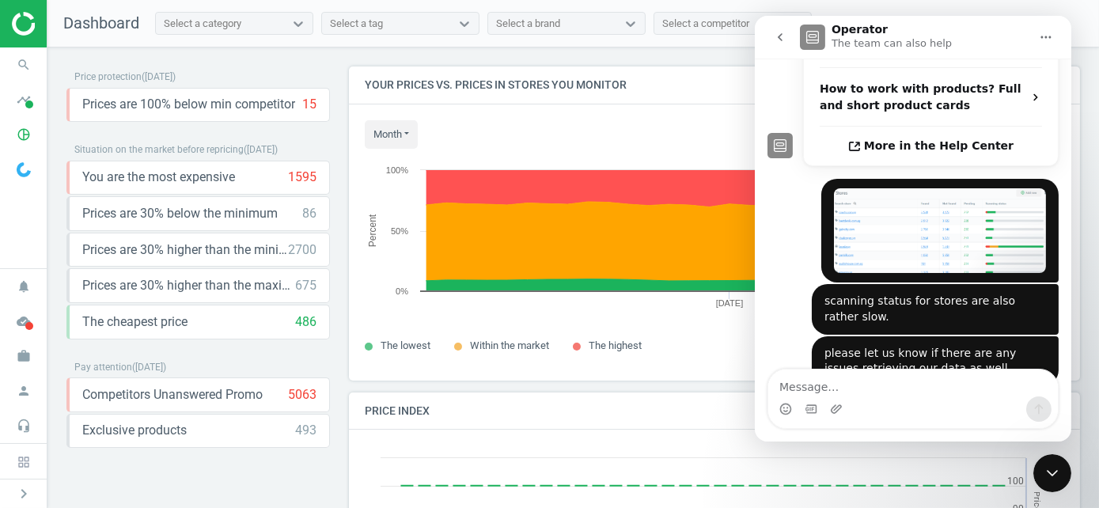
click at [924, 193] on img "Nadhirah says…" at bounding box center [939, 230] width 212 height 85
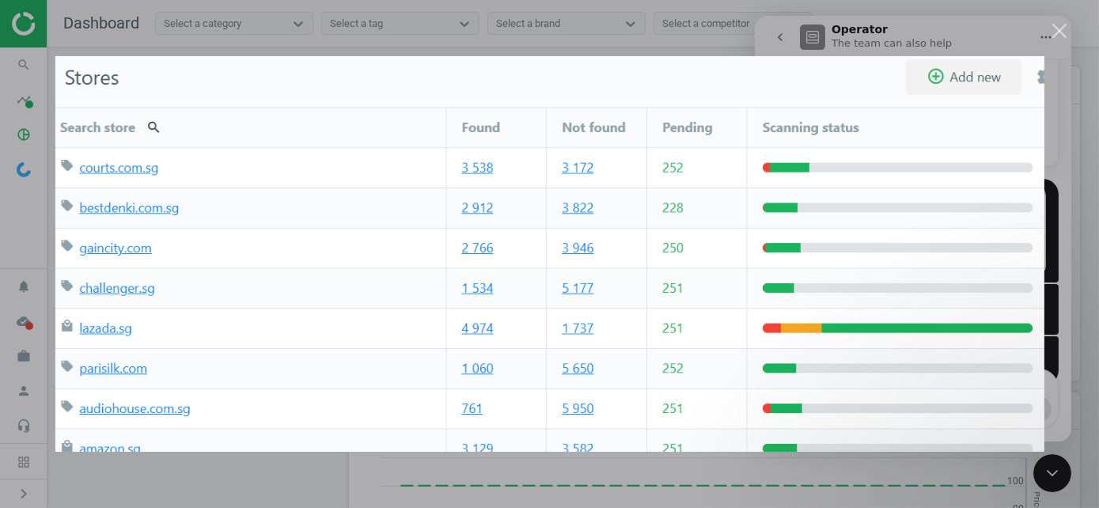
click at [1056, 23] on div "Intercom messenger" at bounding box center [549, 254] width 1099 height 508
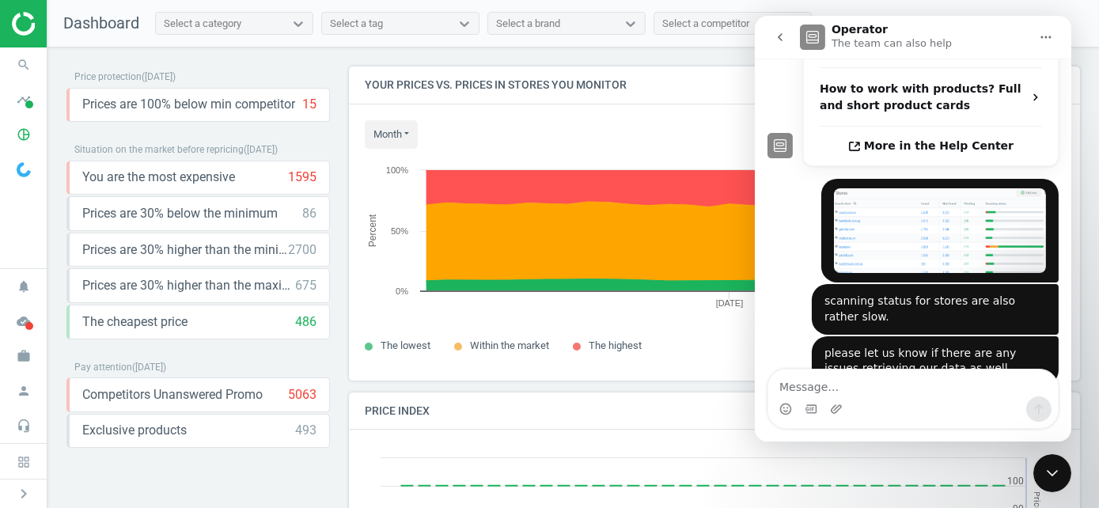
drag, startPoint x: 1453, startPoint y: 732, endPoint x: 1049, endPoint y: 476, distance: 478.8
click at [1053, 476] on icon "Close Intercom Messenger" at bounding box center [1051, 472] width 19 height 19
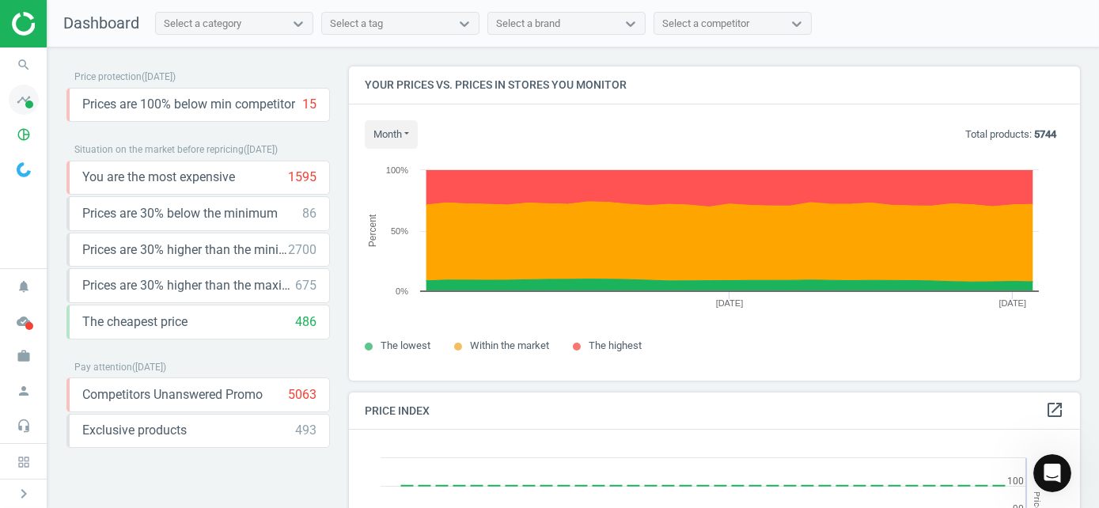
scroll to position [567, 0]
click at [31, 112] on icon "timeline" at bounding box center [24, 100] width 30 height 30
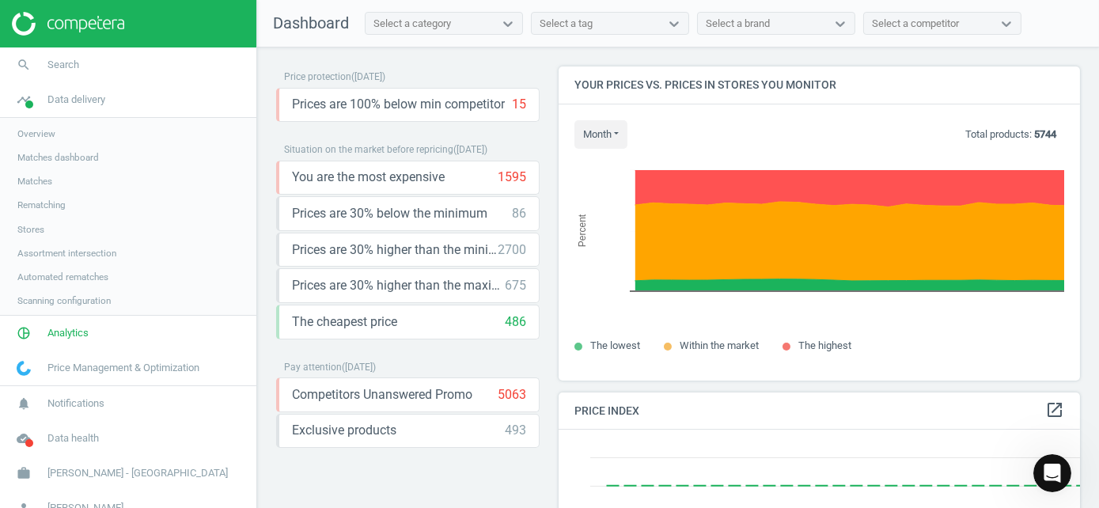
scroll to position [8, 8]
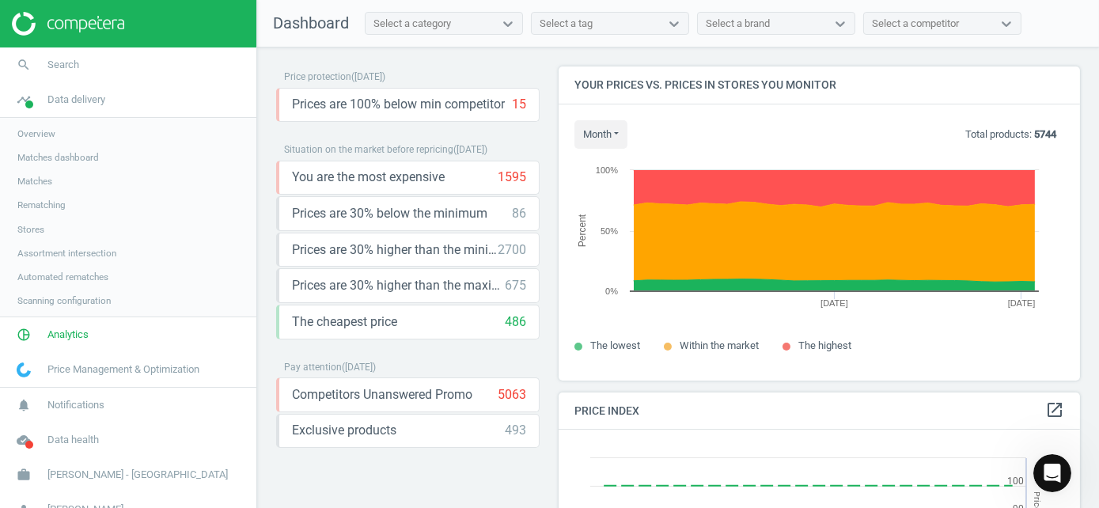
click at [36, 230] on span "Stores" at bounding box center [30, 229] width 27 height 13
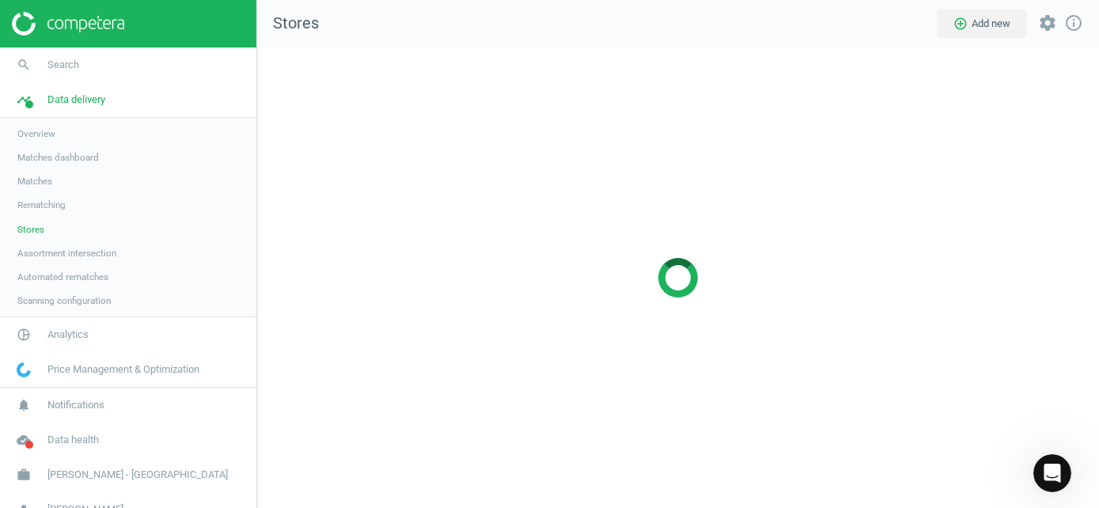
scroll to position [485, 867]
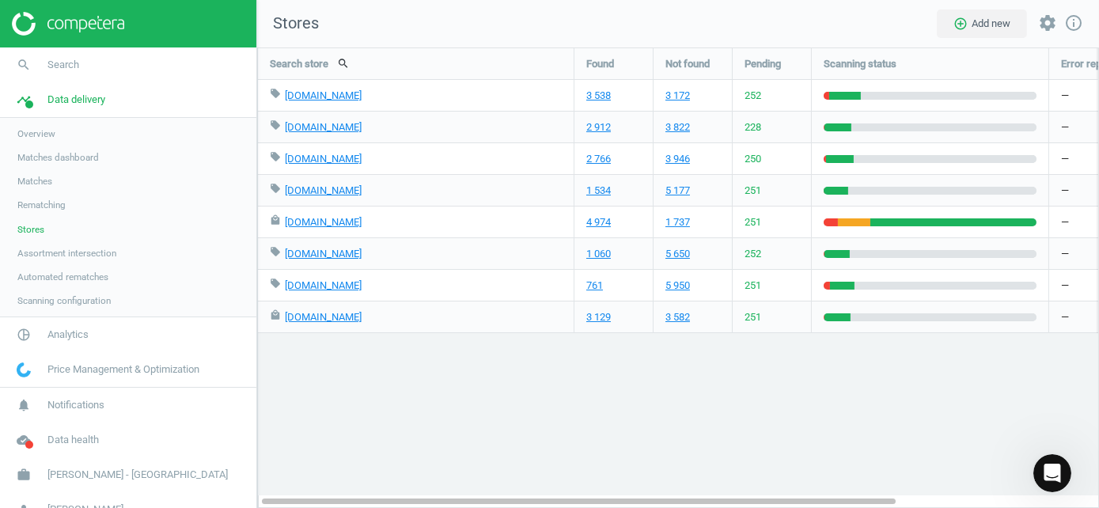
click at [116, 38] on div at bounding box center [128, 23] width 256 height 47
click at [112, 22] on img at bounding box center [68, 24] width 112 height 24
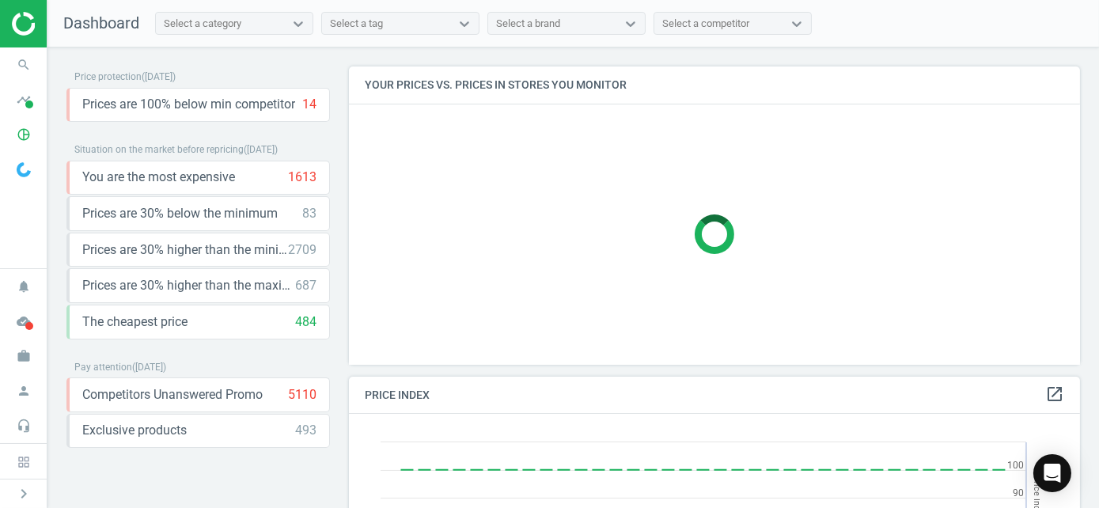
scroll to position [337, 744]
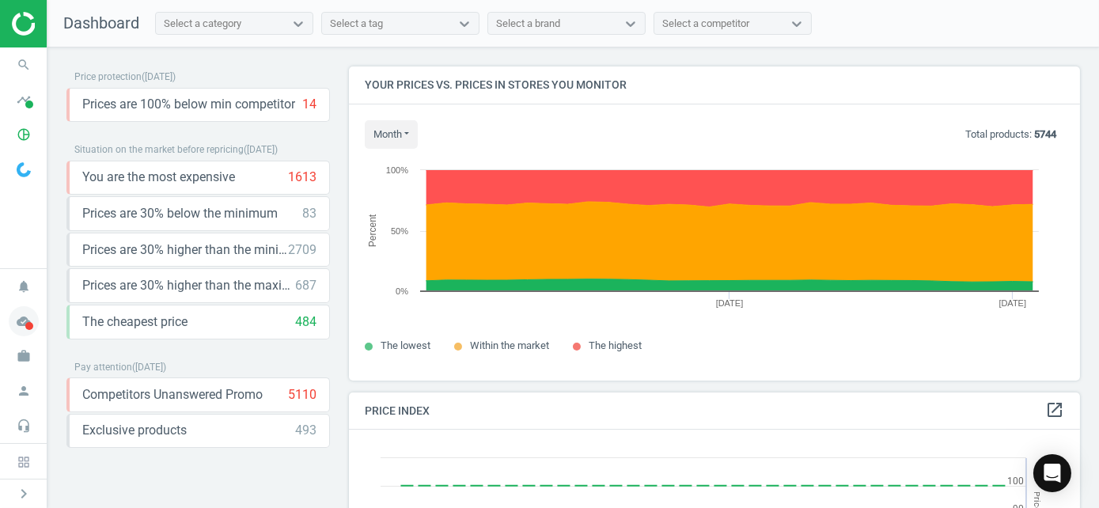
click at [36, 317] on icon "cloud_done" at bounding box center [24, 321] width 30 height 30
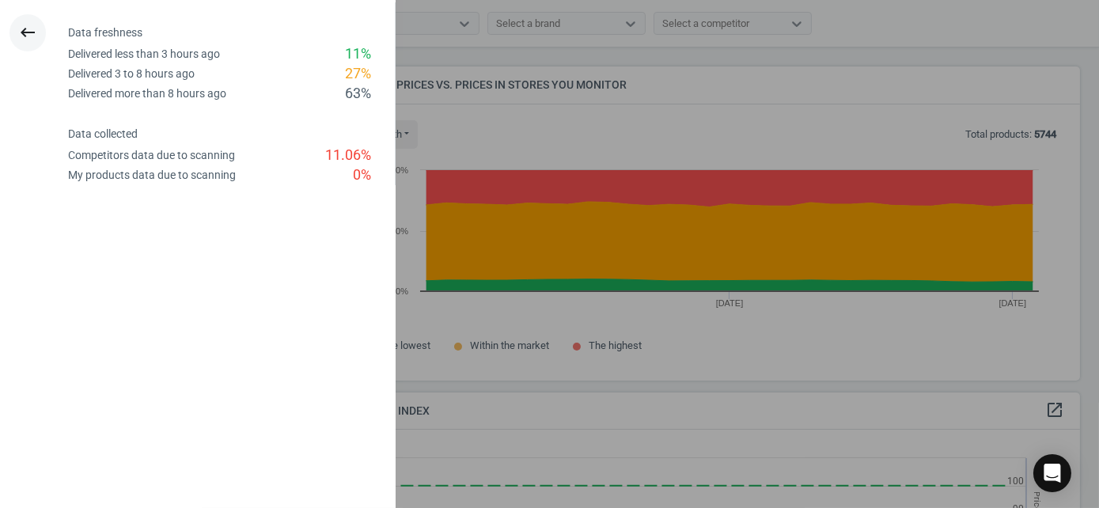
click at [17, 31] on button "keyboard_backspace" at bounding box center [27, 32] width 36 height 37
